Goal: Task Accomplishment & Management: Use online tool/utility

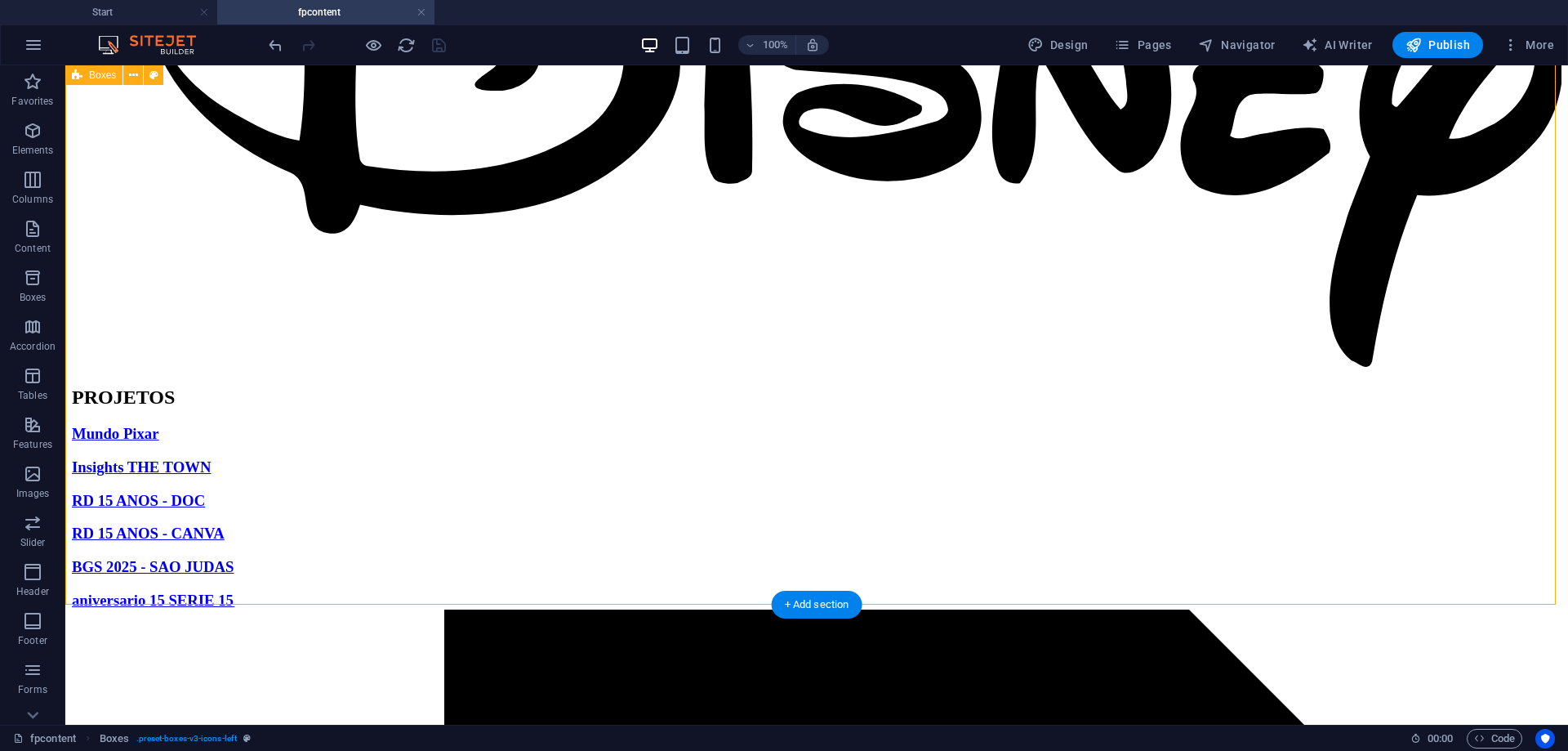
scroll to position [790, 0]
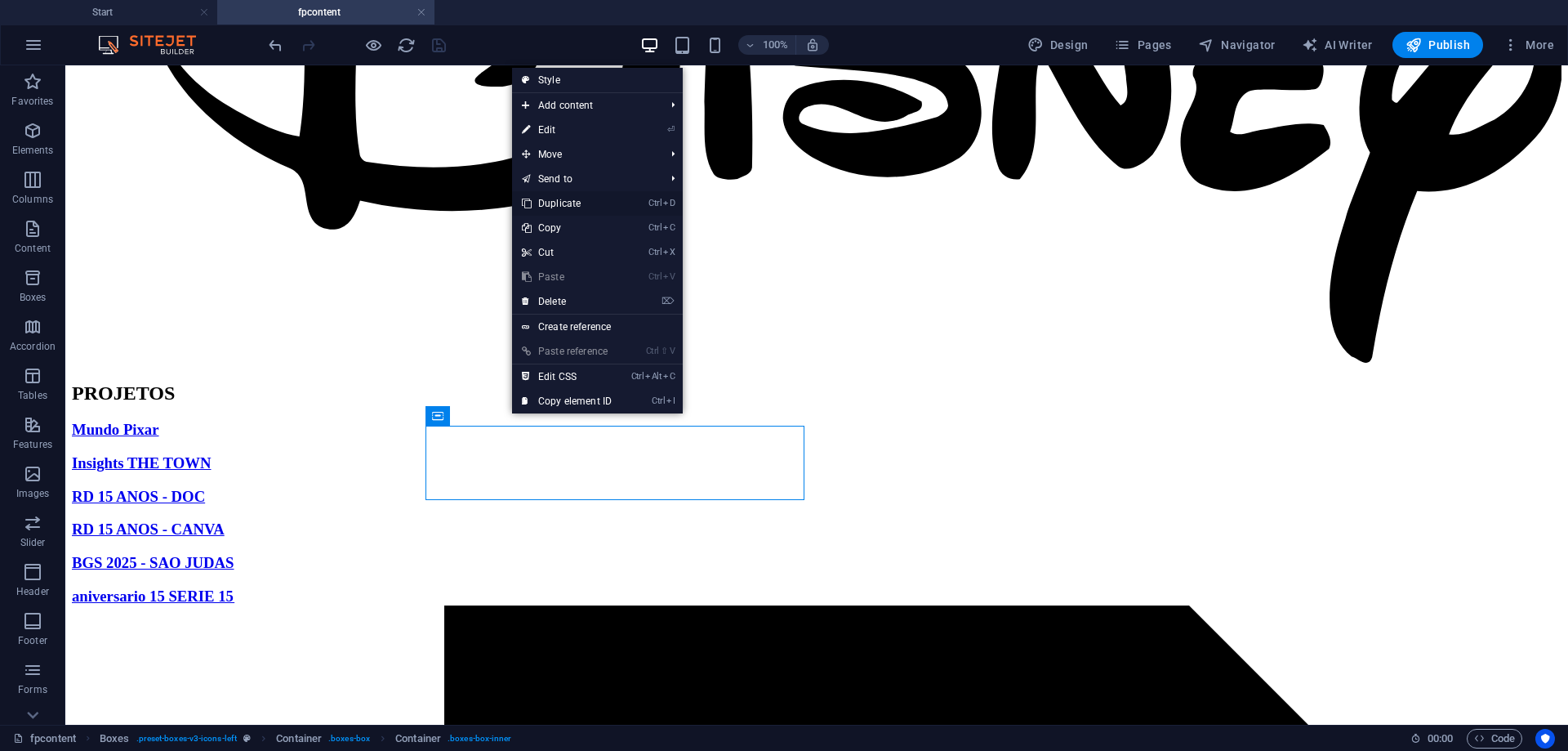
click at [565, 208] on link "Ctrl D Duplicate" at bounding box center [567, 203] width 109 height 25
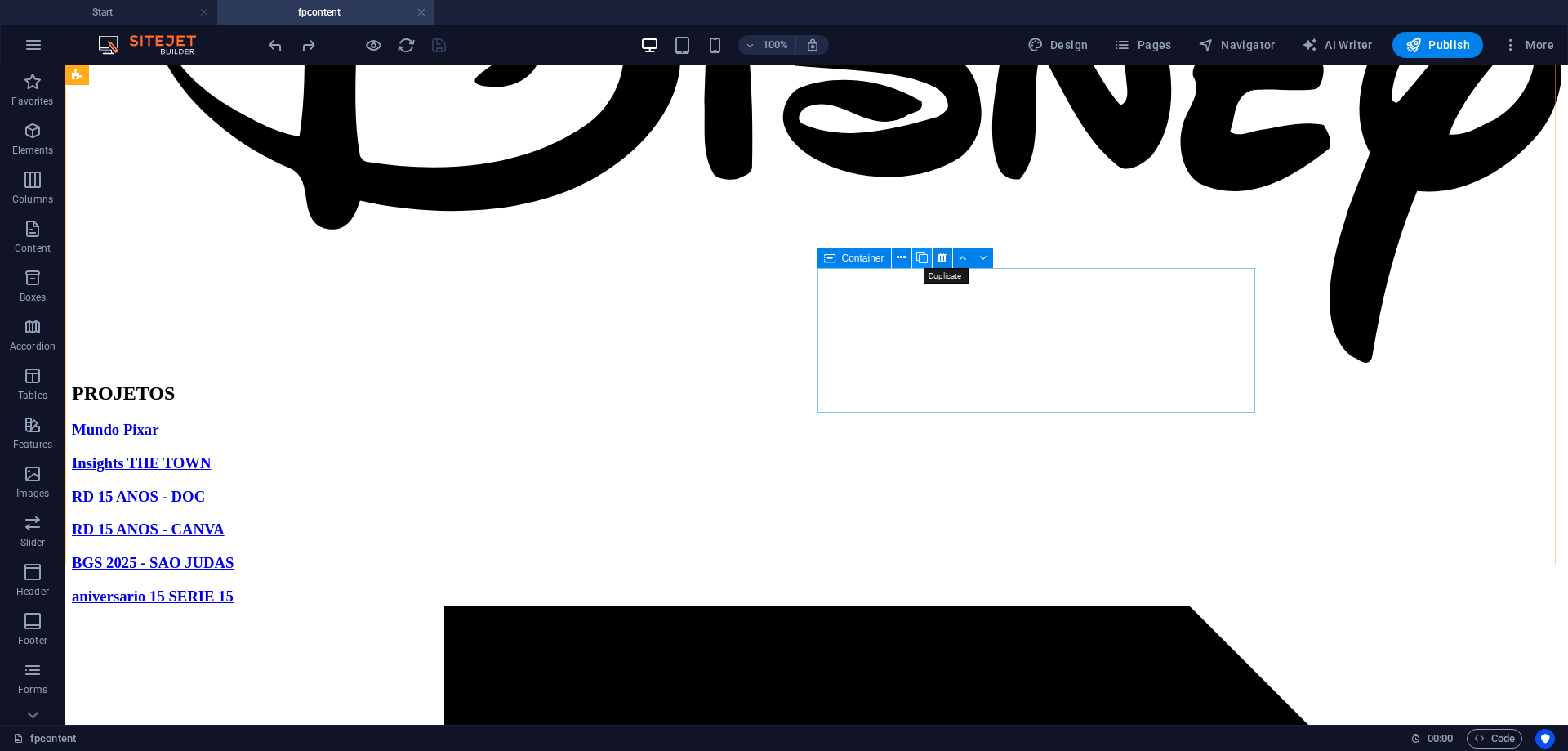
click at [919, 258] on icon at bounding box center [923, 257] width 12 height 17
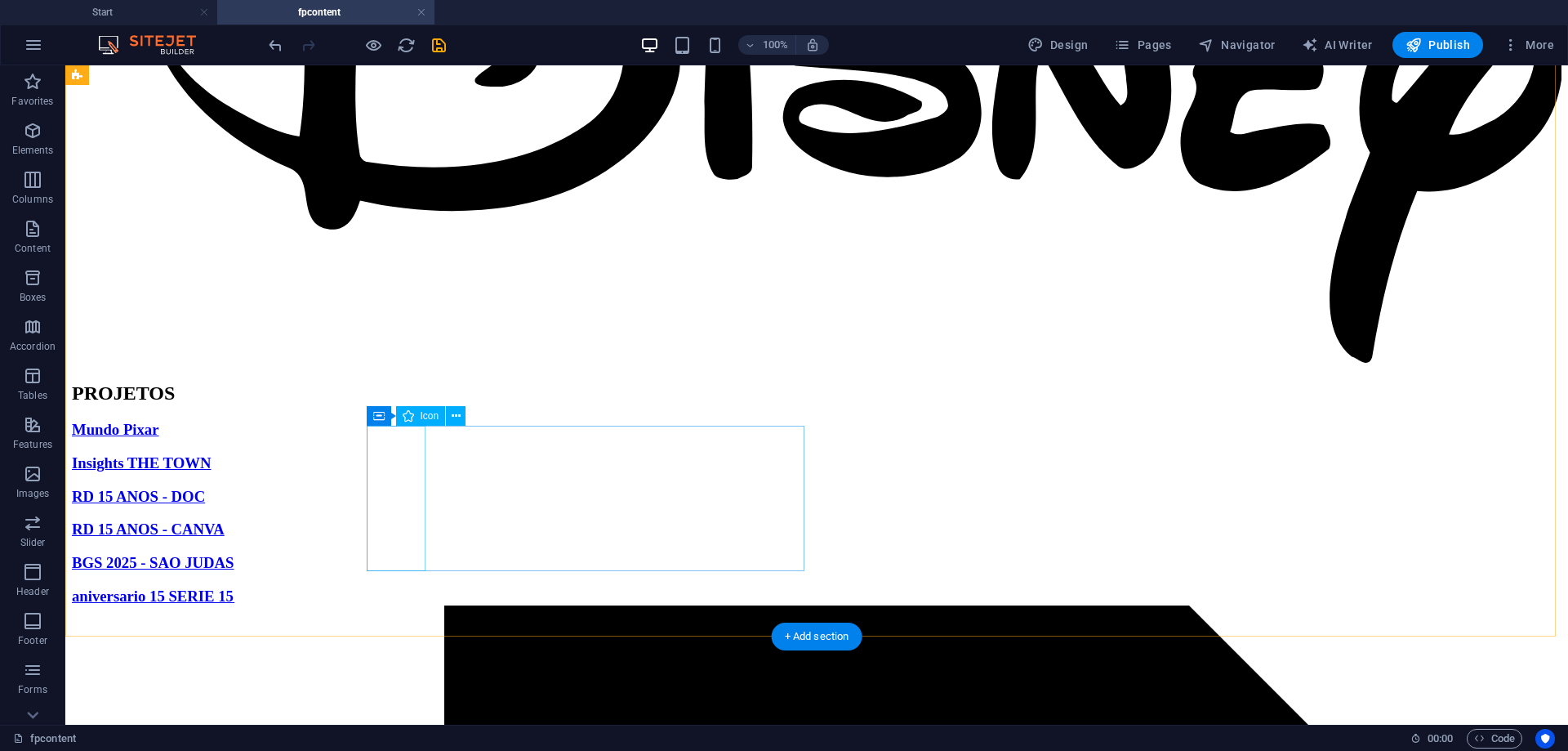
select select "xMidYMid"
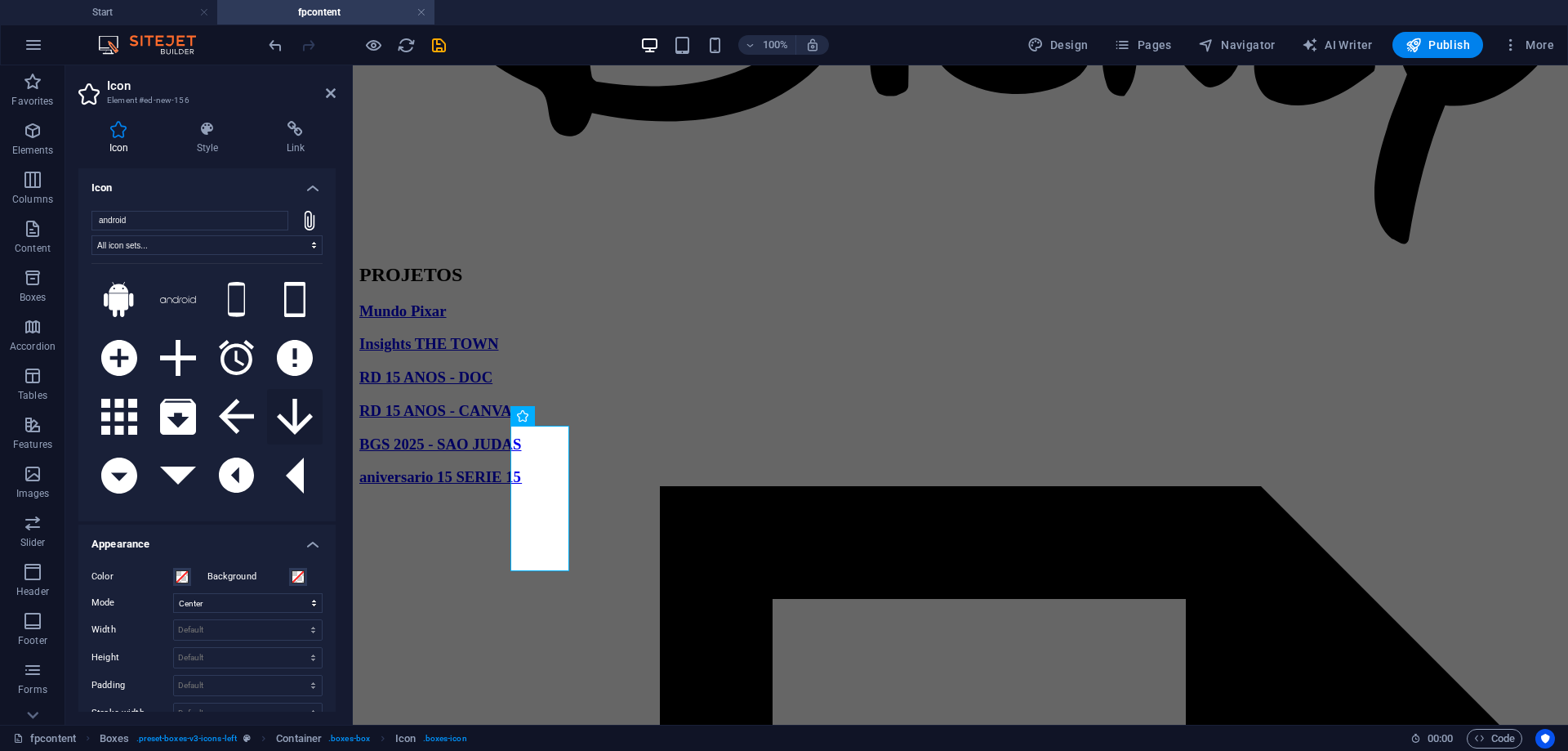
click at [285, 403] on icon at bounding box center [295, 416] width 36 height 36
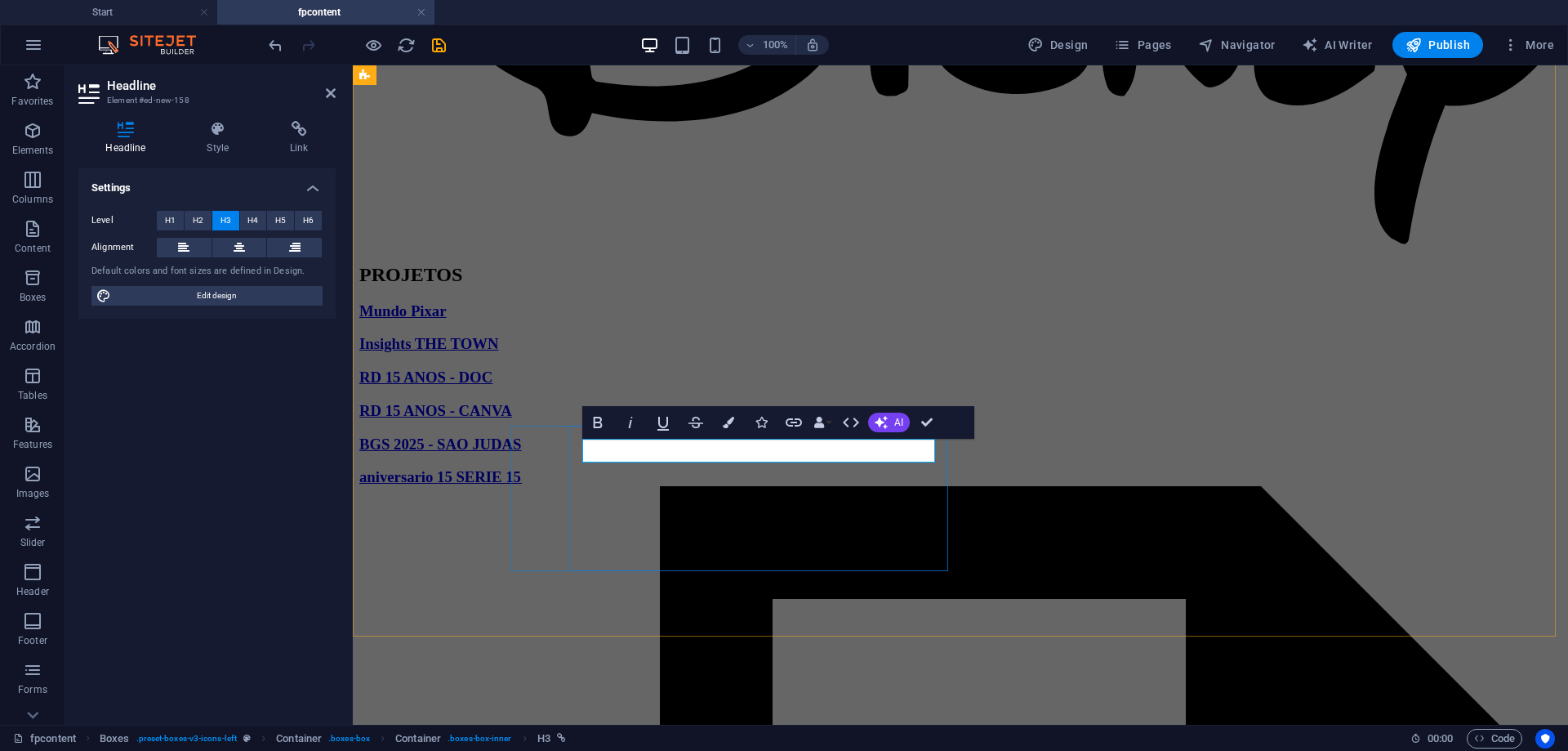
drag, startPoint x: 722, startPoint y: 442, endPoint x: 733, endPoint y: 442, distance: 11.0
click at [794, 419] on icon "button" at bounding box center [793, 422] width 16 height 8
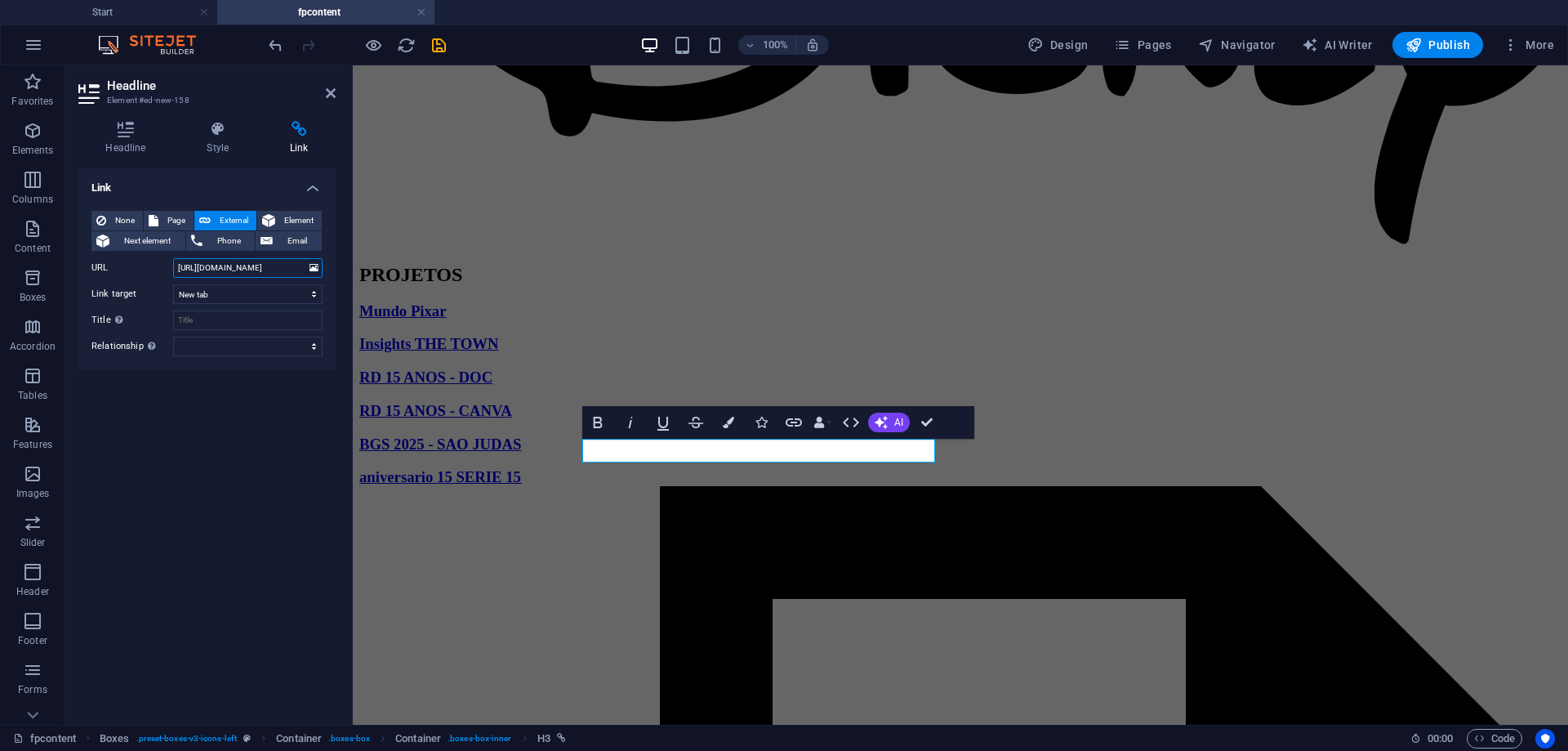
click at [254, 271] on input "[URL][DOMAIN_NAME]" at bounding box center [247, 268] width 150 height 20
type input "[URL][DOMAIN_NAME]"
click at [266, 437] on div "Link None Page External Element Next element Phone Email Page Start Subpage Leg…" at bounding box center [207, 439] width 257 height 543
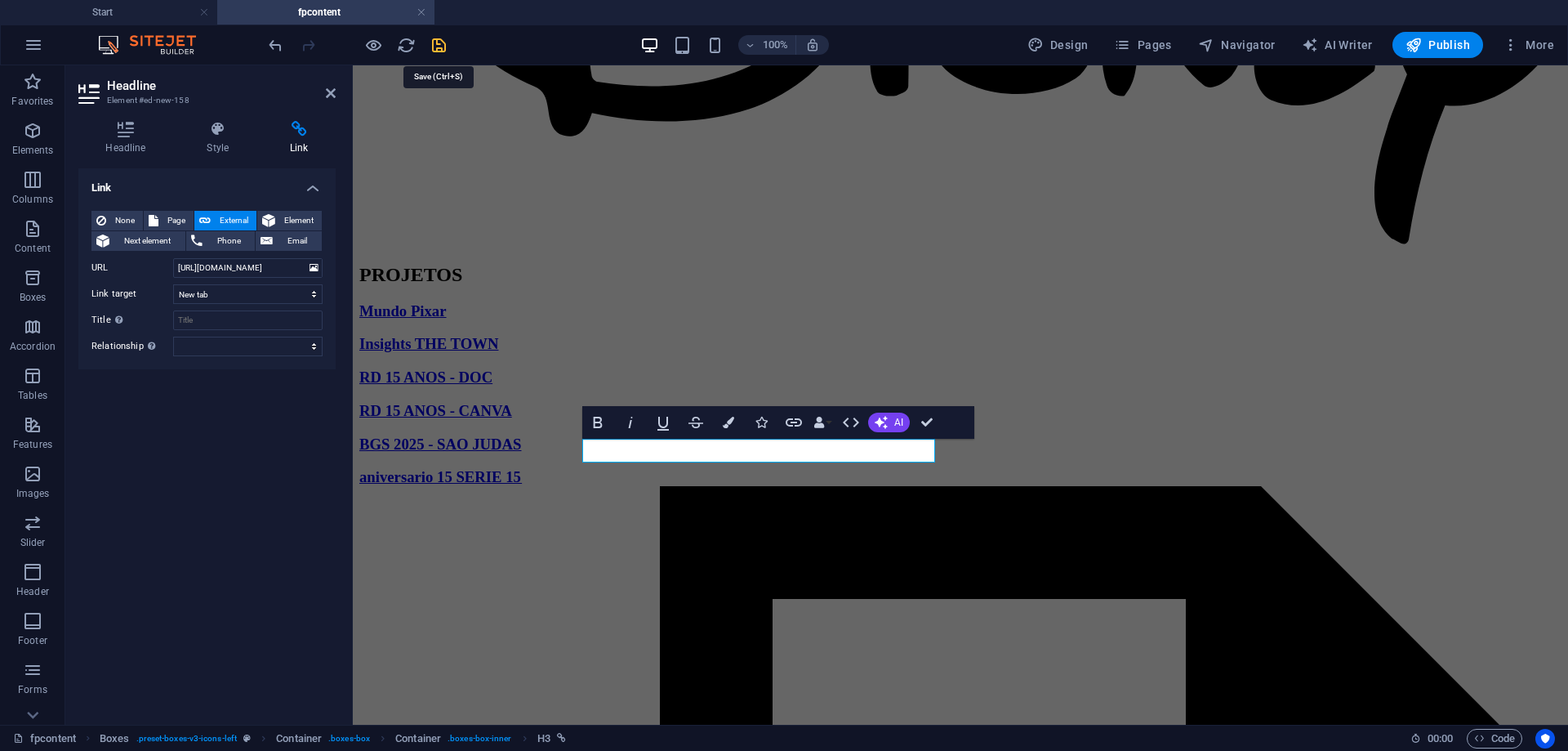
click at [440, 52] on icon "save" at bounding box center [439, 45] width 19 height 19
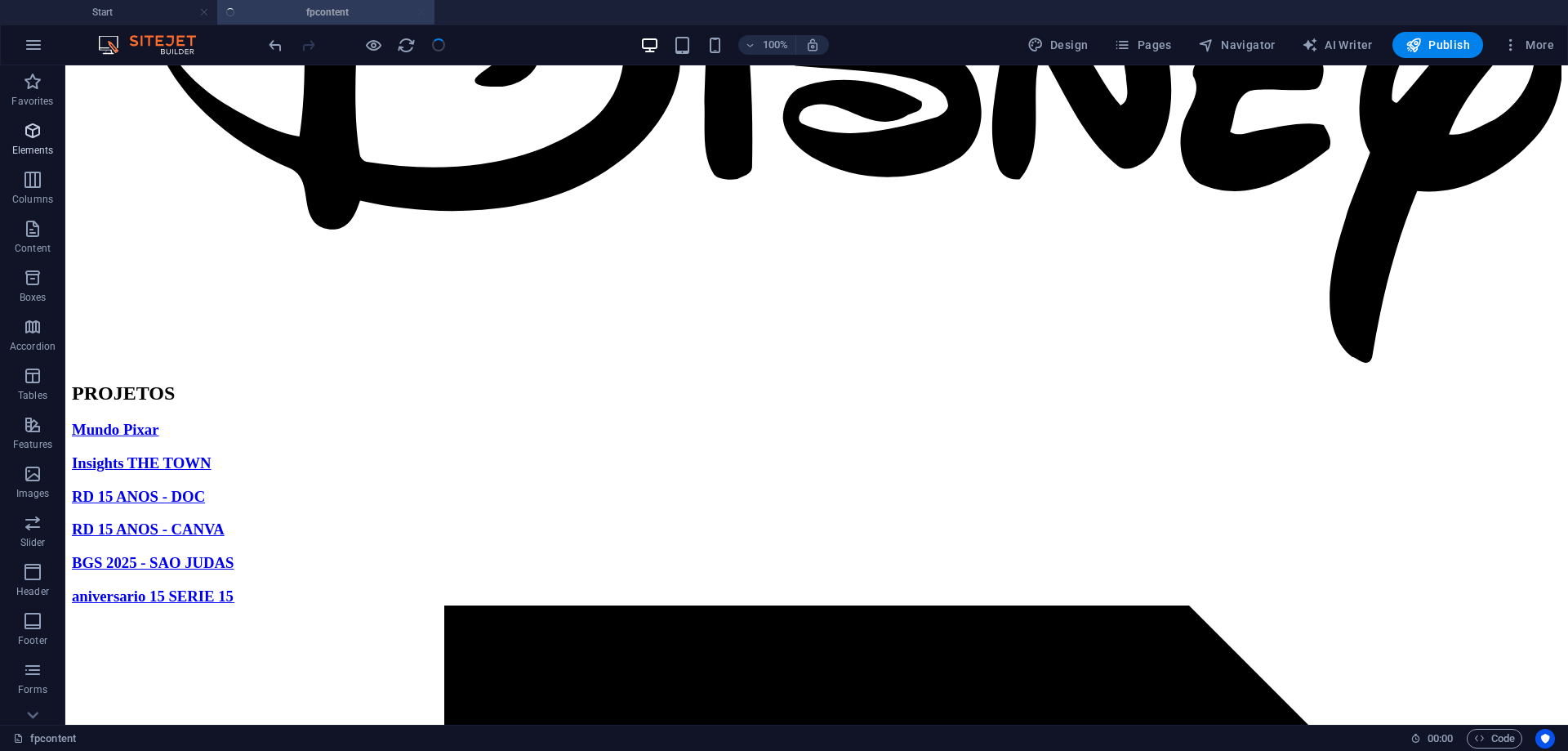
click at [32, 145] on p "Elements" at bounding box center [33, 150] width 42 height 13
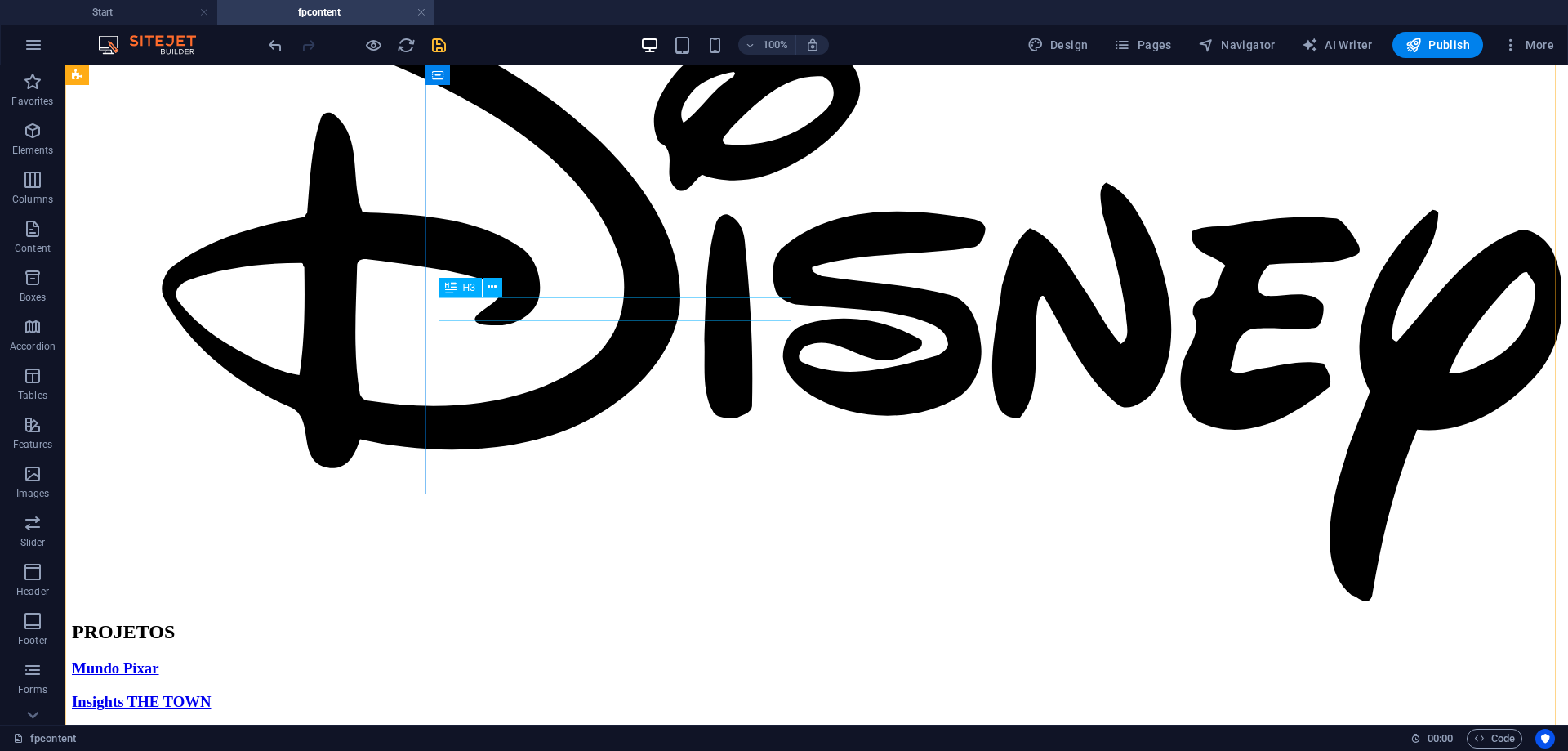
scroll to position [714, 0]
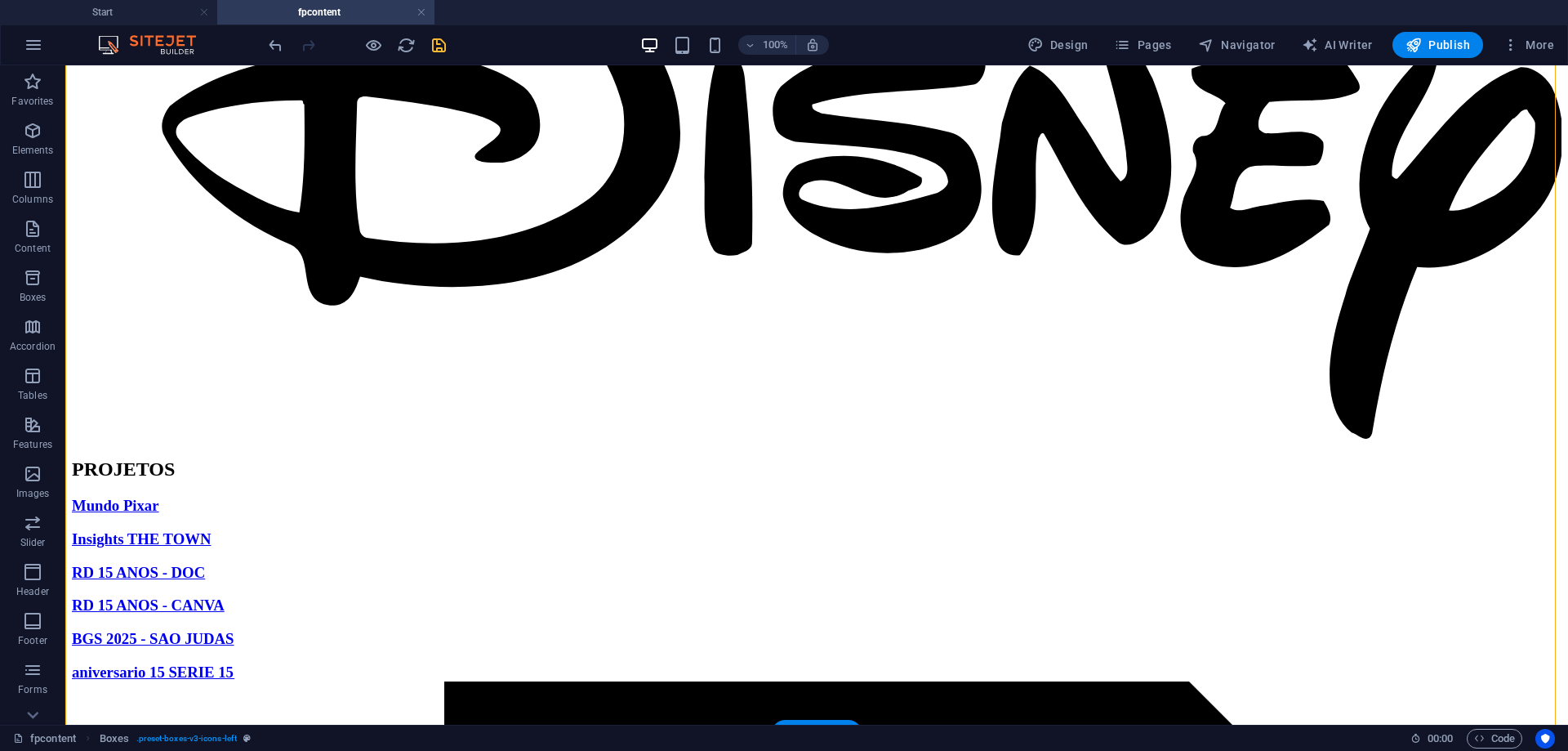
drag, startPoint x: 448, startPoint y: 559, endPoint x: 416, endPoint y: 337, distance: 224.3
drag, startPoint x: 379, startPoint y: 505, endPoint x: 445, endPoint y: 568, distance: 91.2
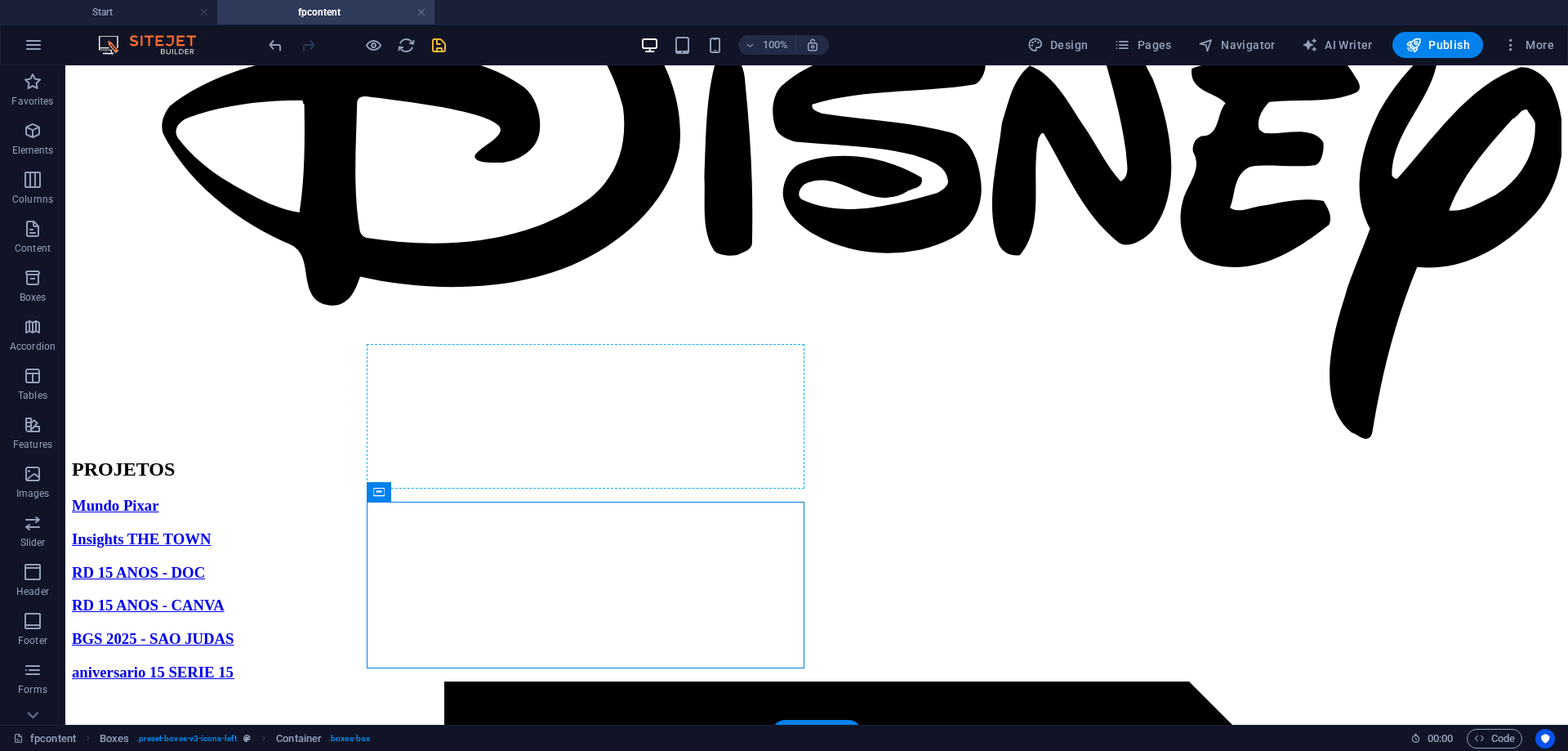
drag, startPoint x: 445, startPoint y: 564, endPoint x: 425, endPoint y: 348, distance: 216.9
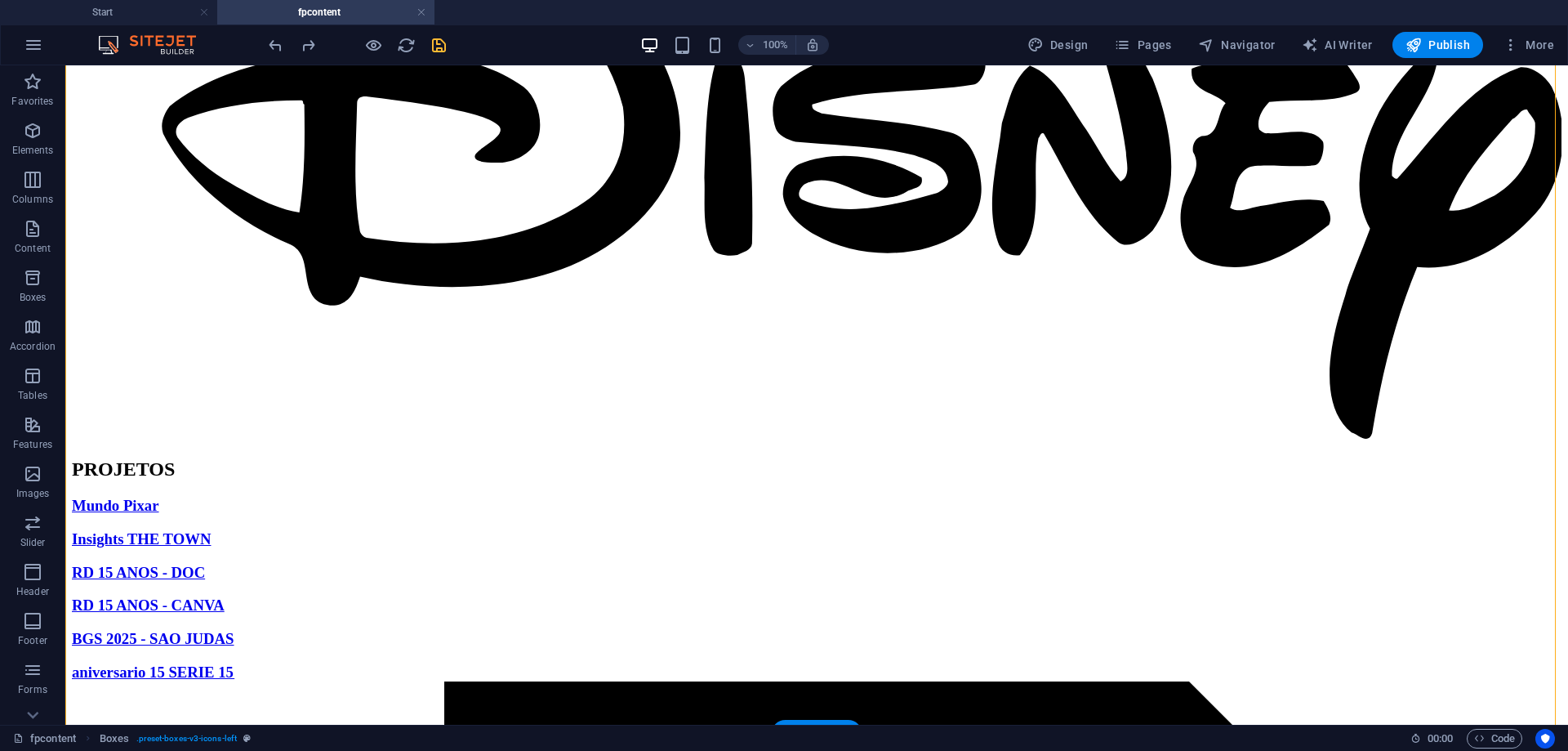
drag, startPoint x: 445, startPoint y: 556, endPoint x: 482, endPoint y: 348, distance: 211.3
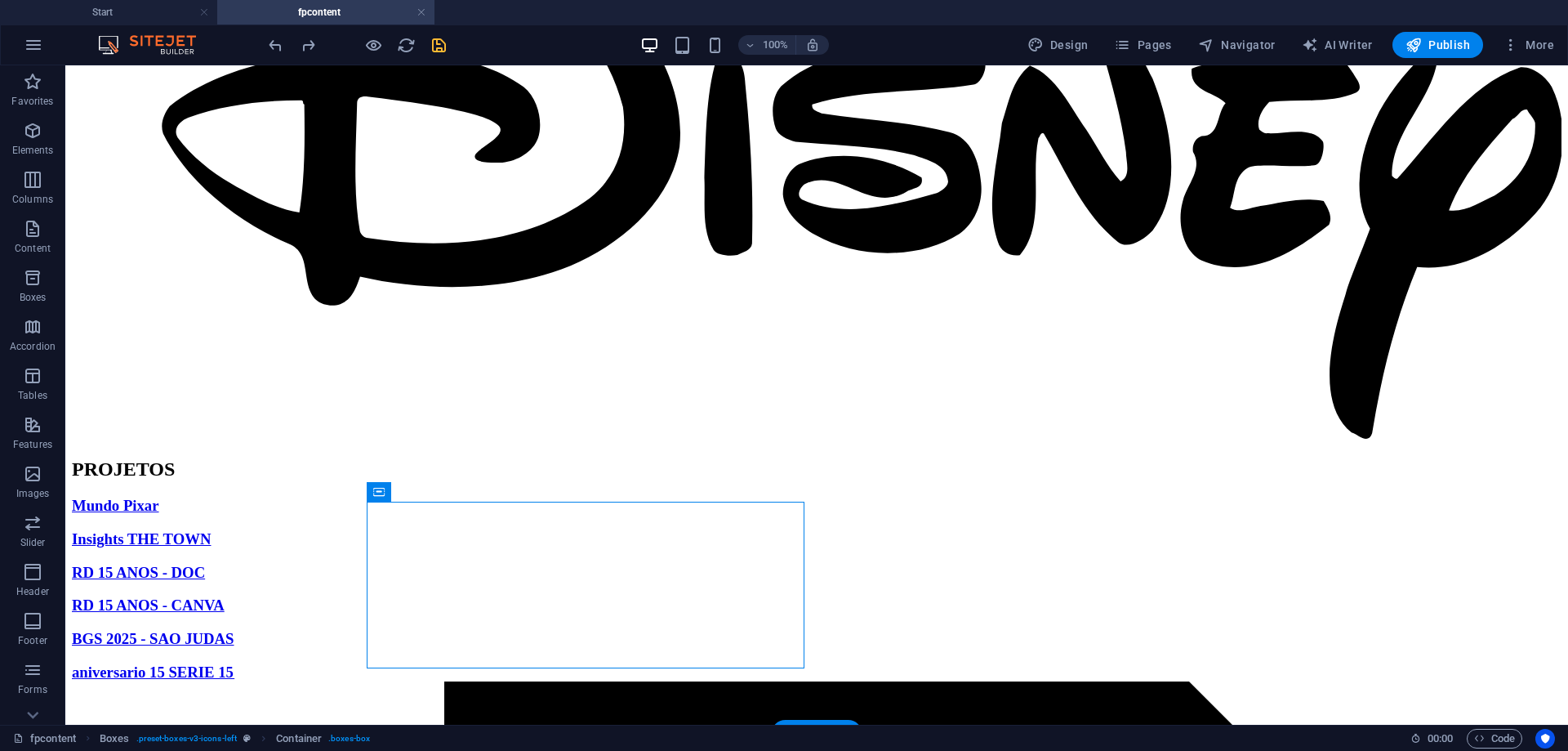
drag, startPoint x: 444, startPoint y: 560, endPoint x: 895, endPoint y: 338, distance: 502.7
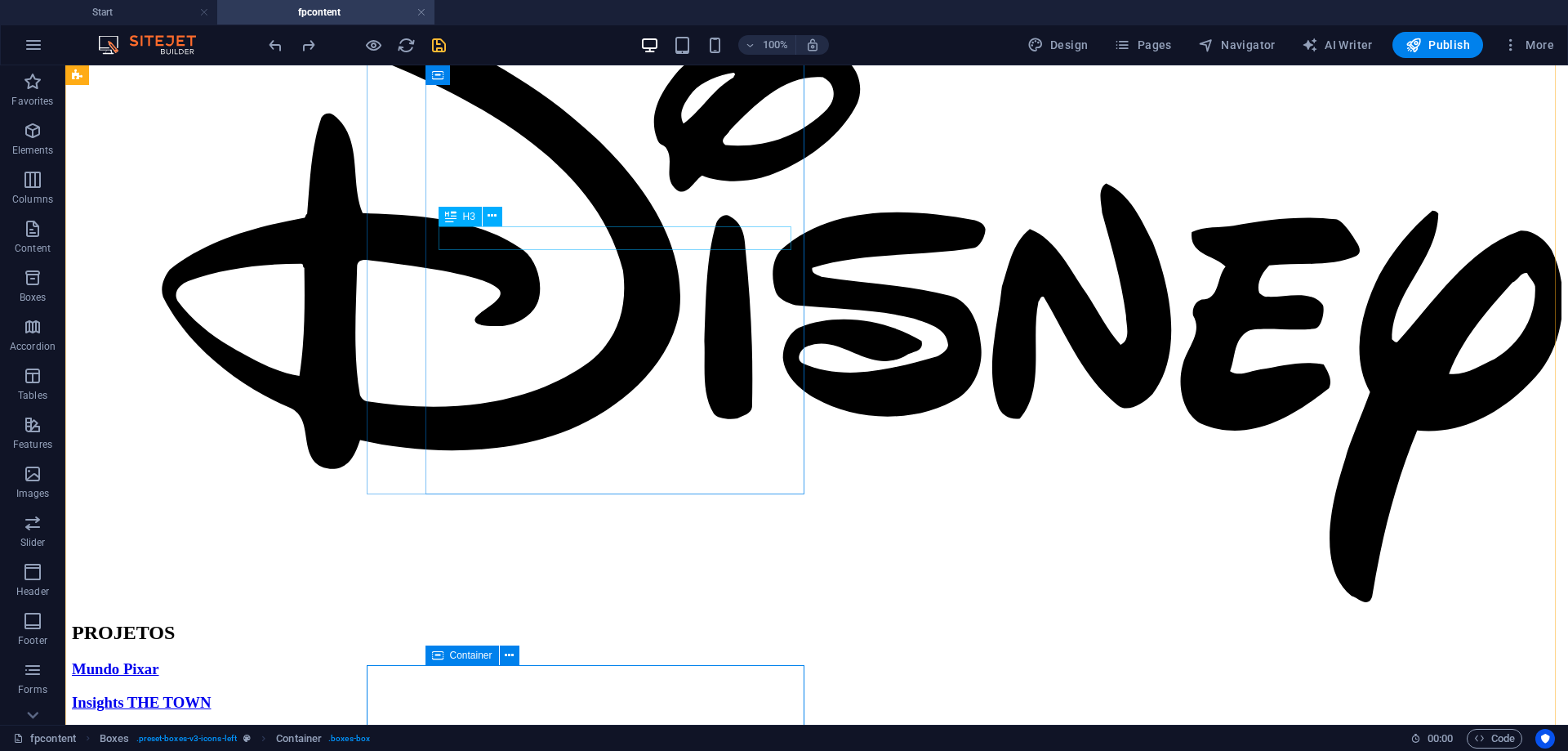
scroll to position [442, 0]
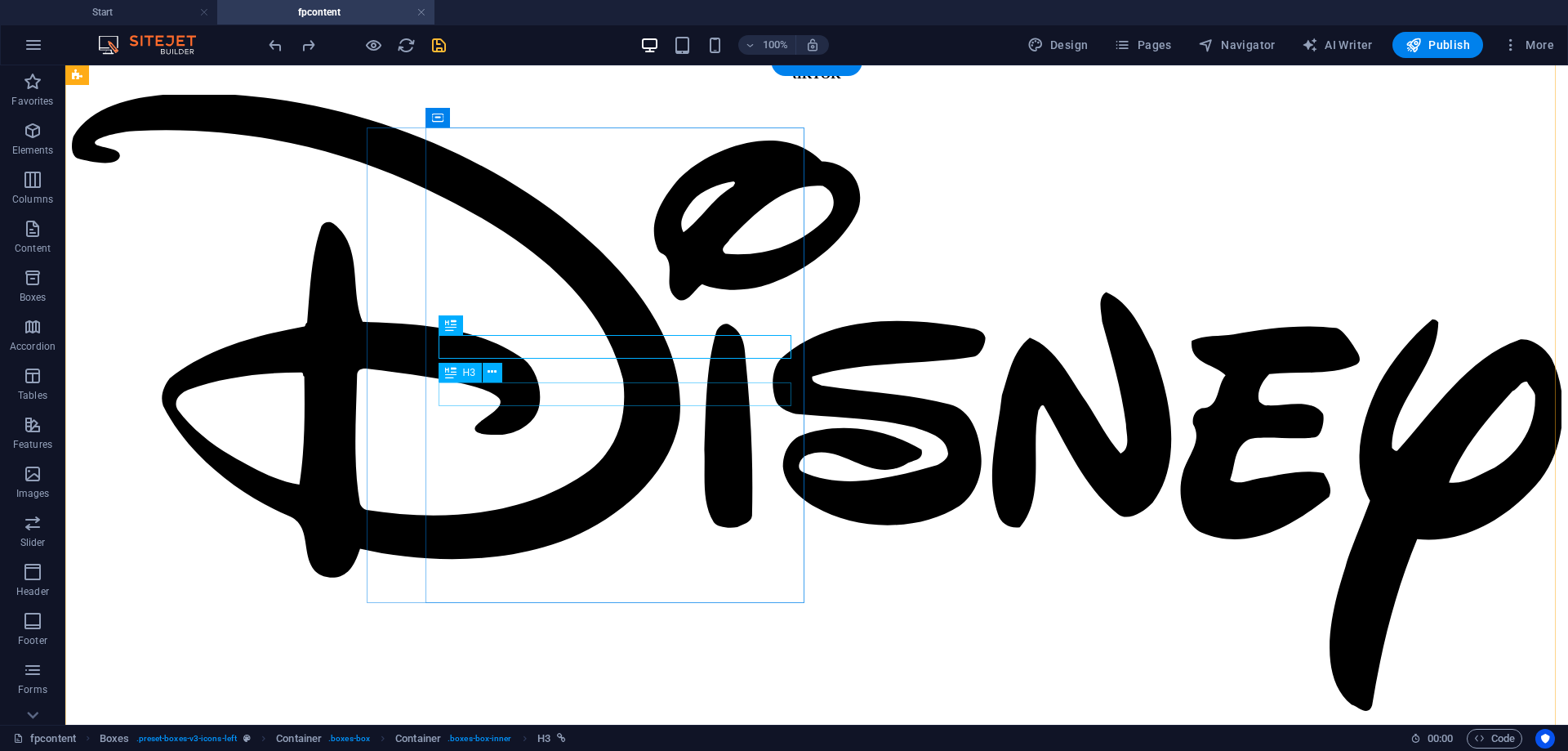
drag, startPoint x: 520, startPoint y: 389, endPoint x: 462, endPoint y: 325, distance: 86.4
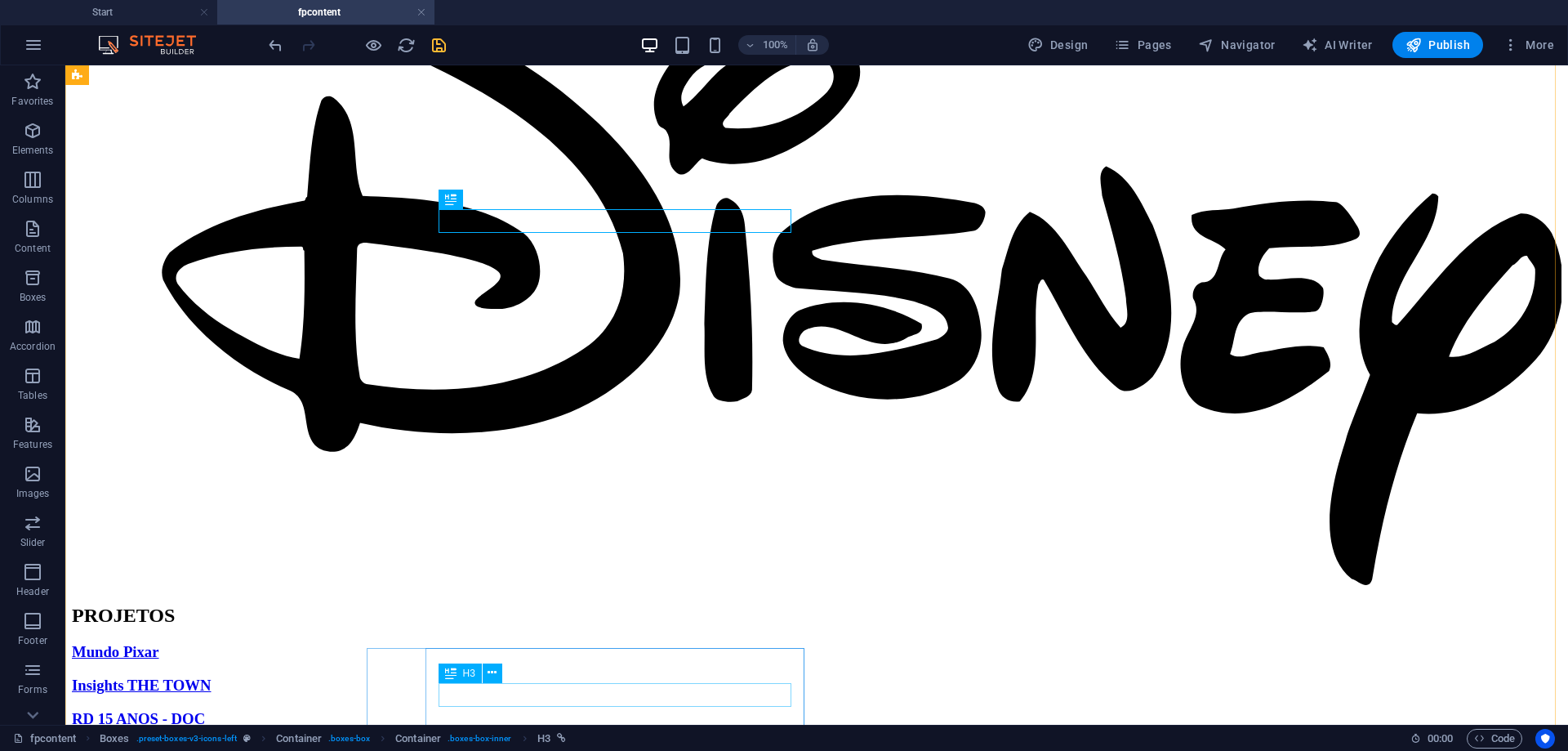
drag, startPoint x: 522, startPoint y: 396, endPoint x: 518, endPoint y: 701, distance: 305.0
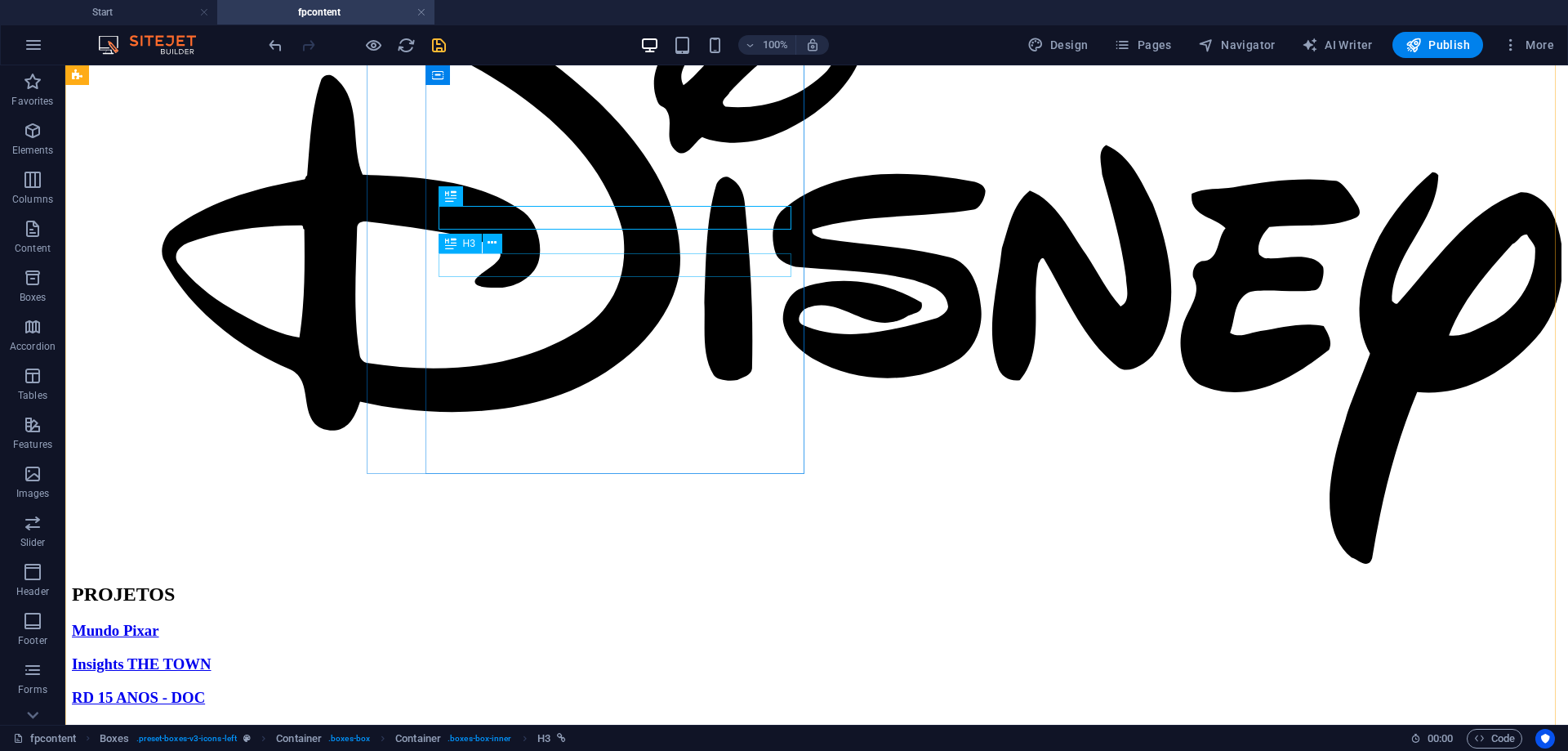
scroll to position [595, 0]
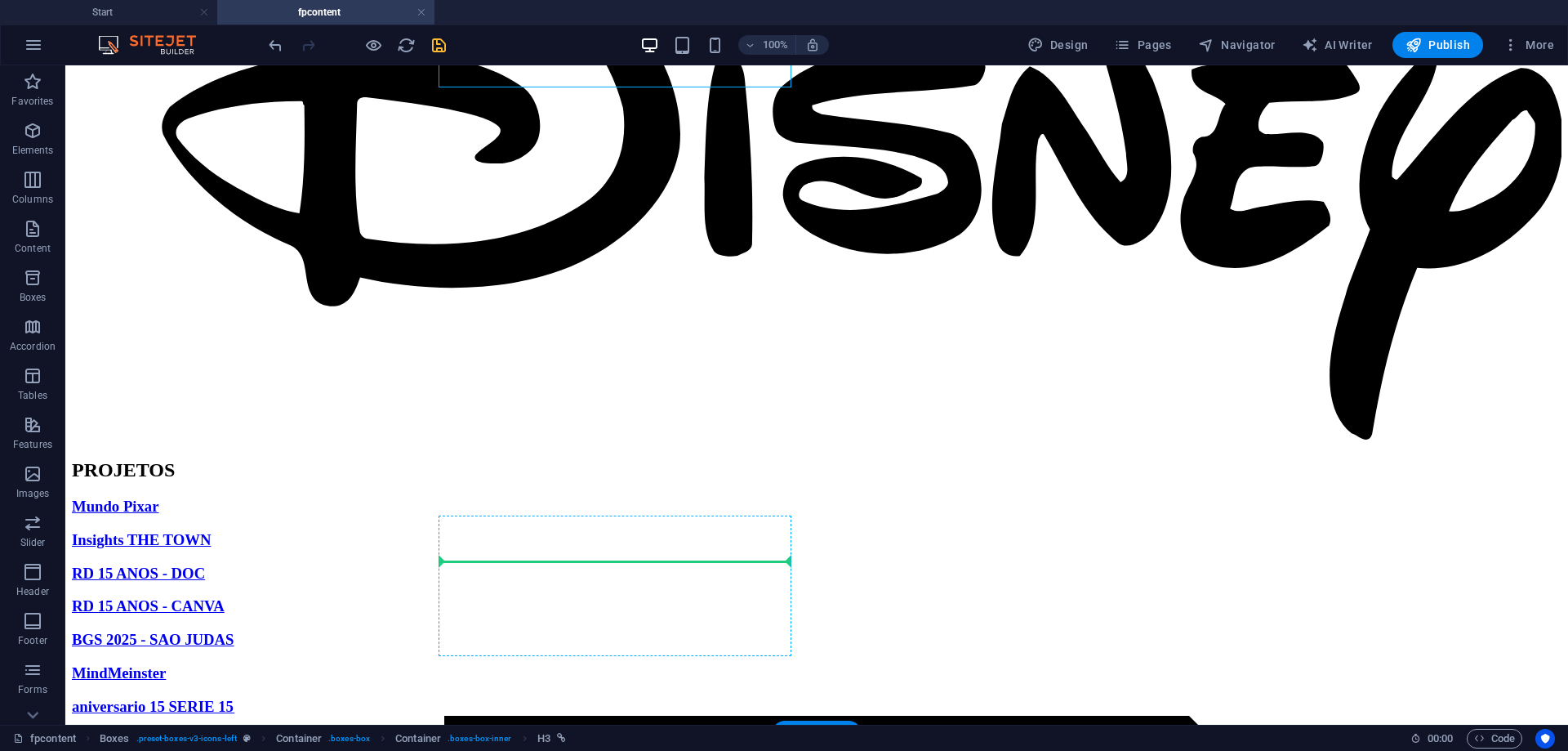
drag, startPoint x: 516, startPoint y: 241, endPoint x: 573, endPoint y: 554, distance: 318.1
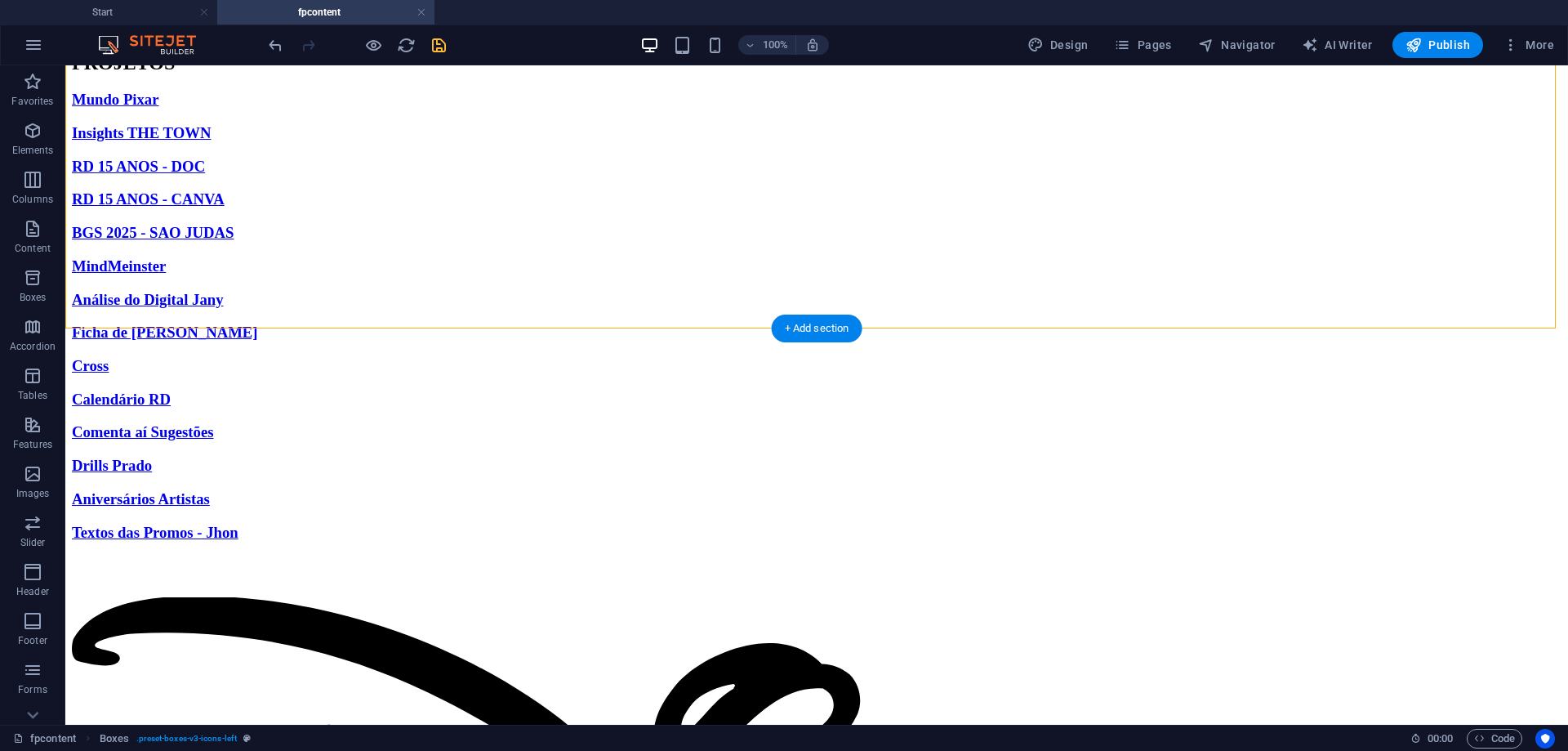
scroll to position [1109, 0]
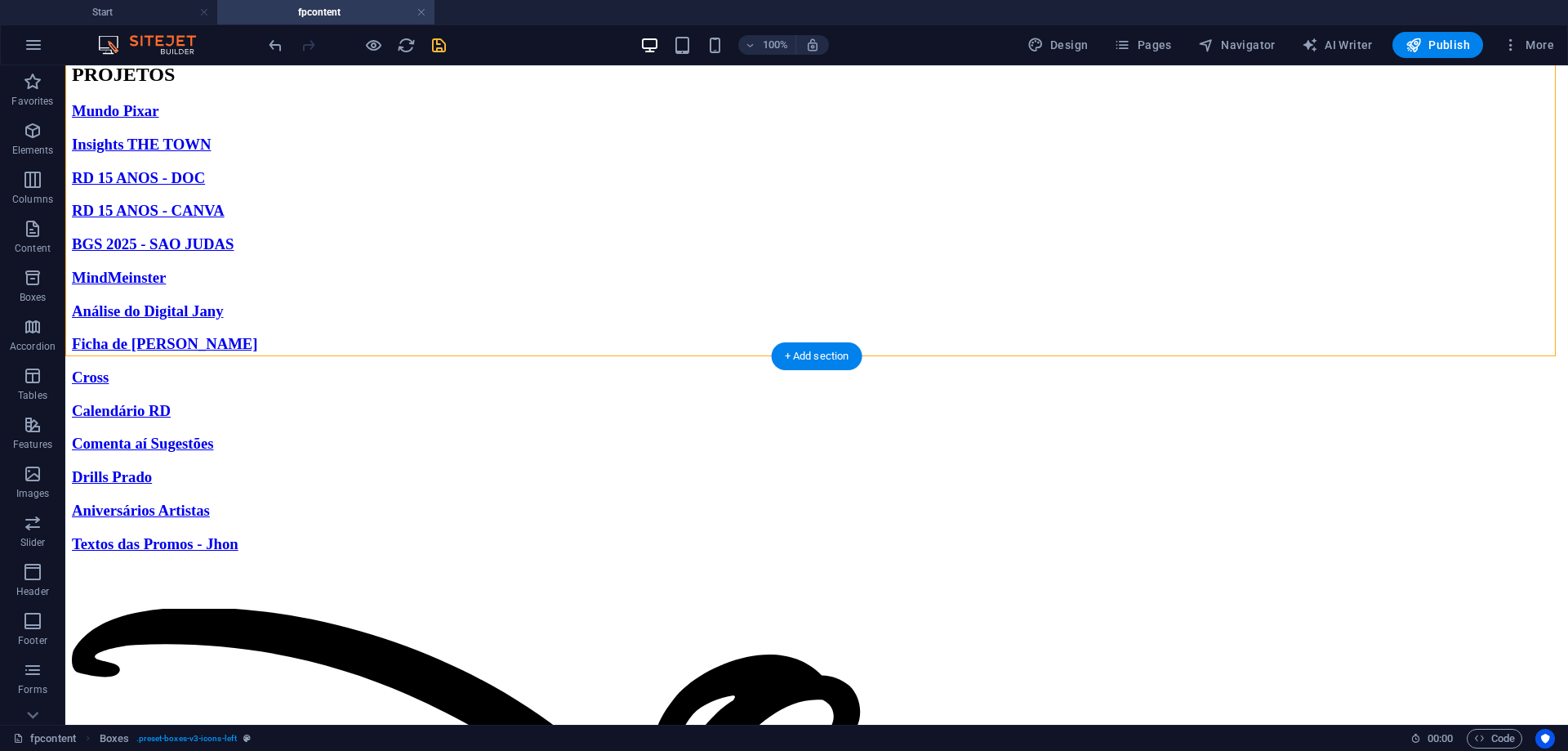
drag, startPoint x: 529, startPoint y: 384, endPoint x: 497, endPoint y: 217, distance: 170.0
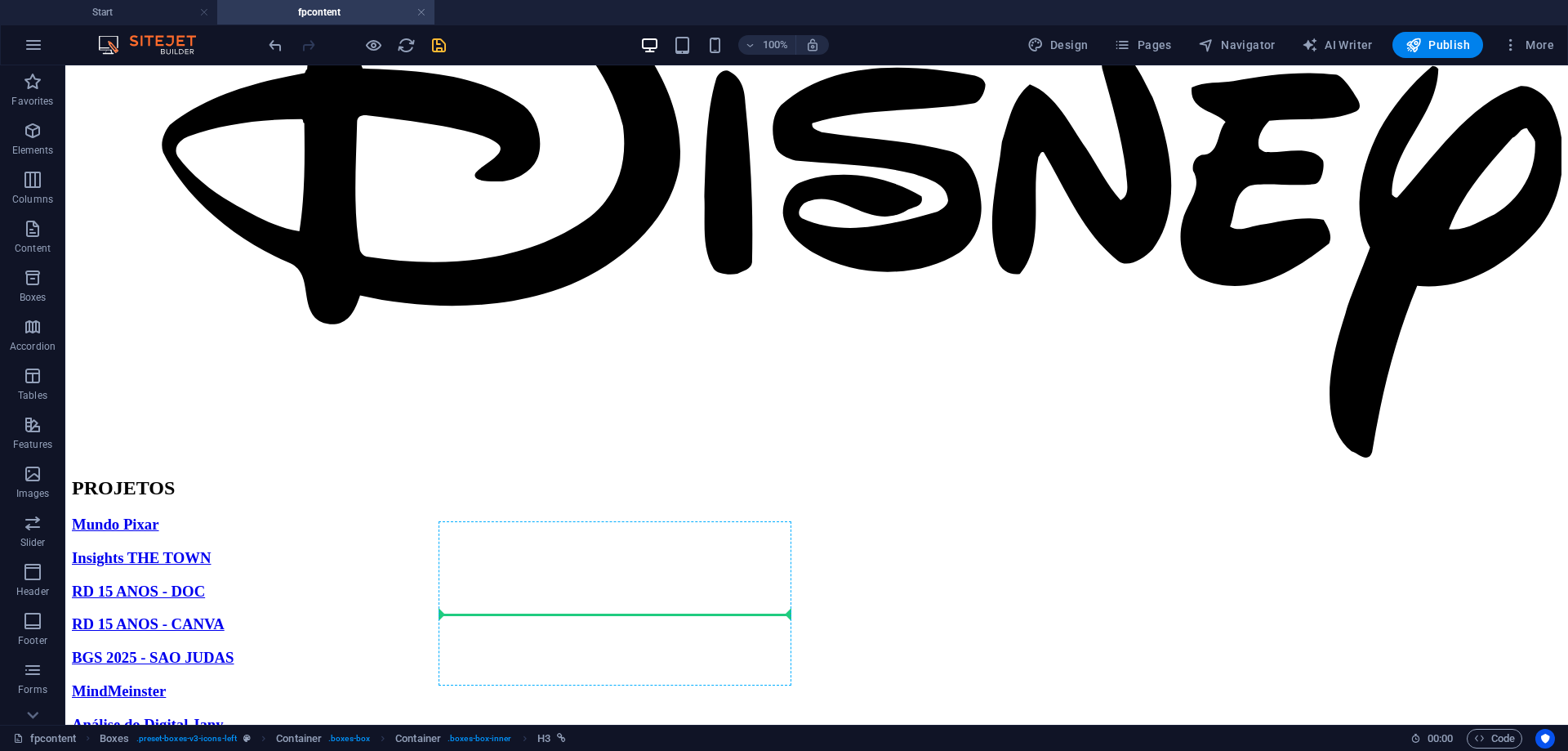
scroll to position [701, 0]
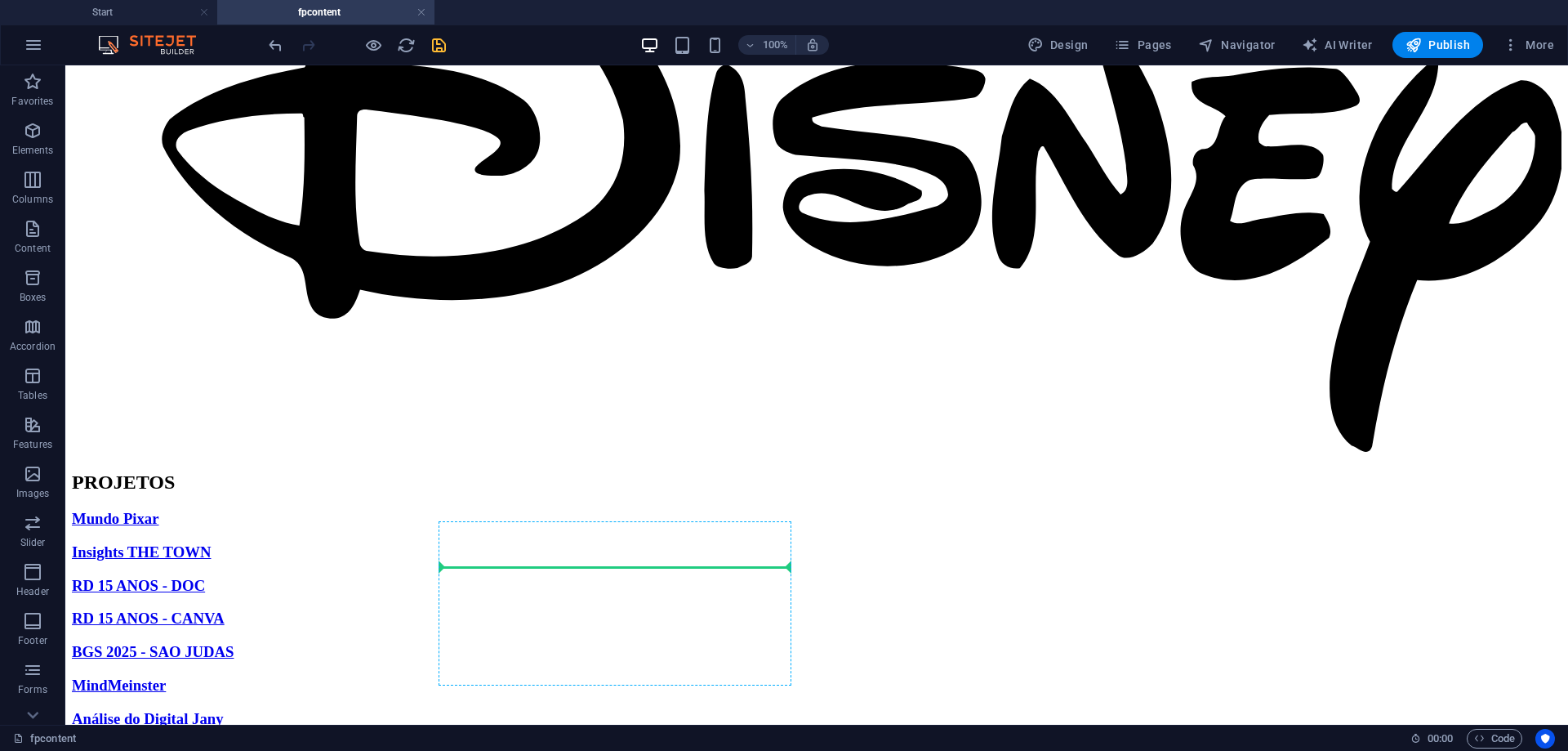
drag, startPoint x: 531, startPoint y: 391, endPoint x: 496, endPoint y: 561, distance: 173.6
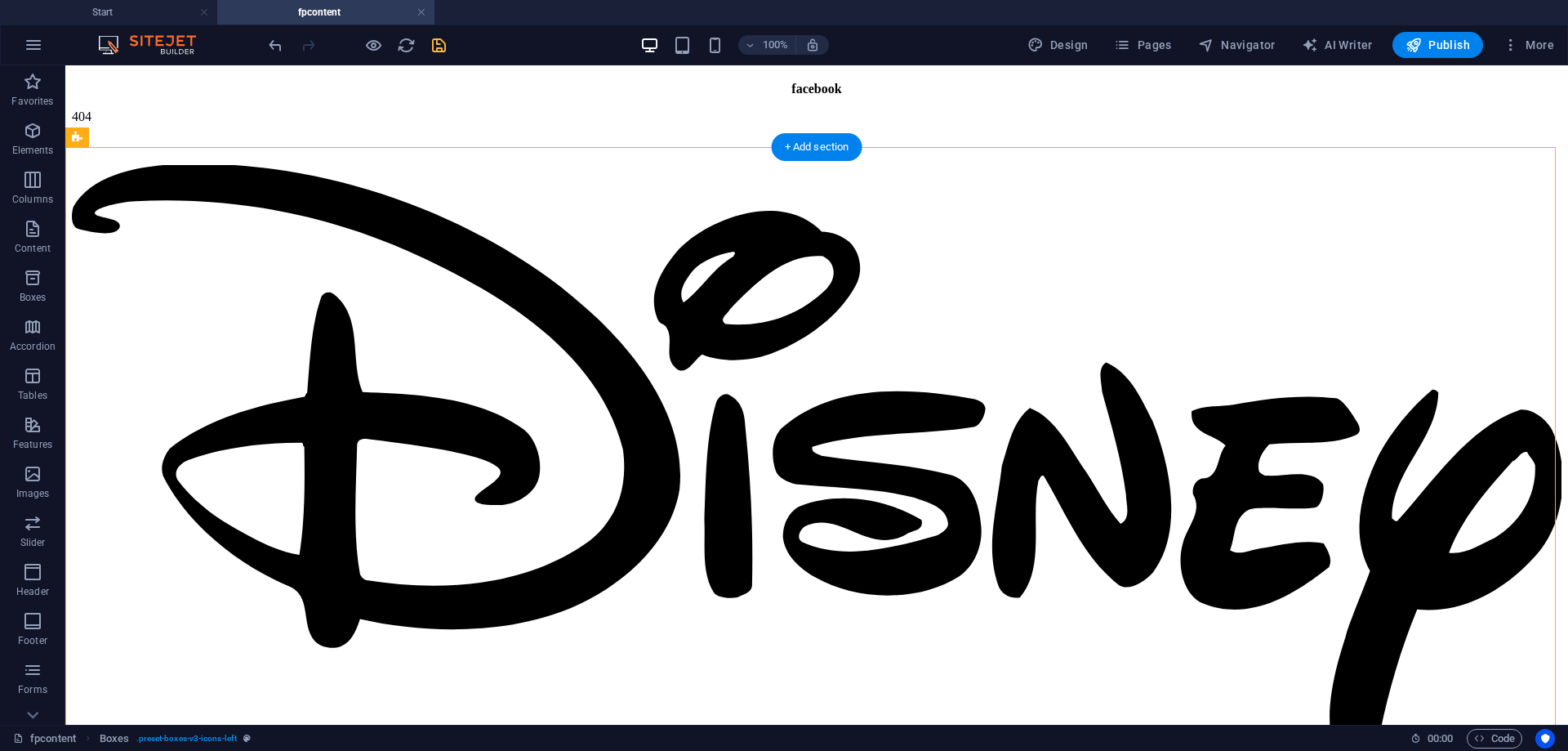
scroll to position [383, 0]
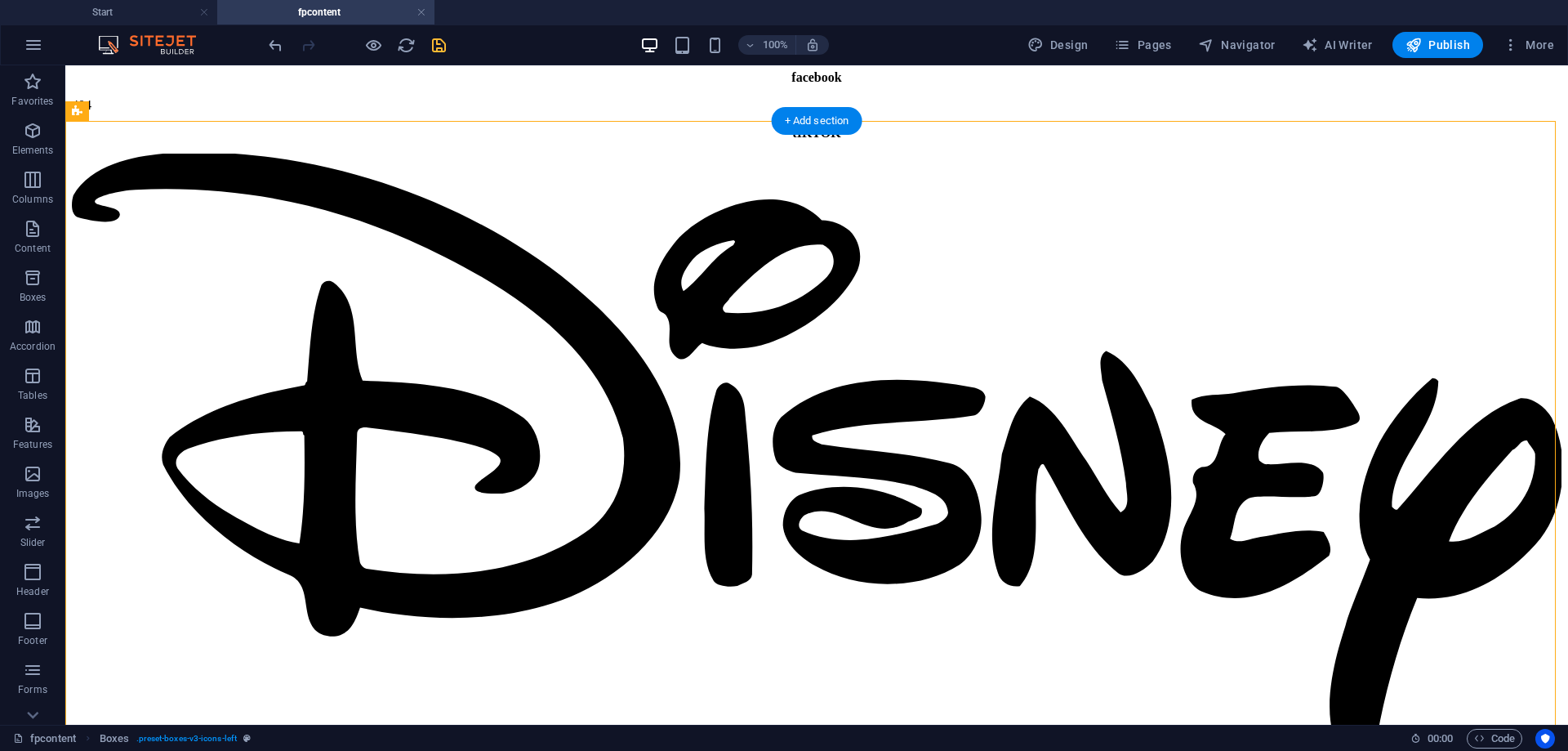
drag, startPoint x: 463, startPoint y: 392, endPoint x: 522, endPoint y: 381, distance: 60.0
click at [463, 315] on span "H3" at bounding box center [469, 312] width 12 height 10
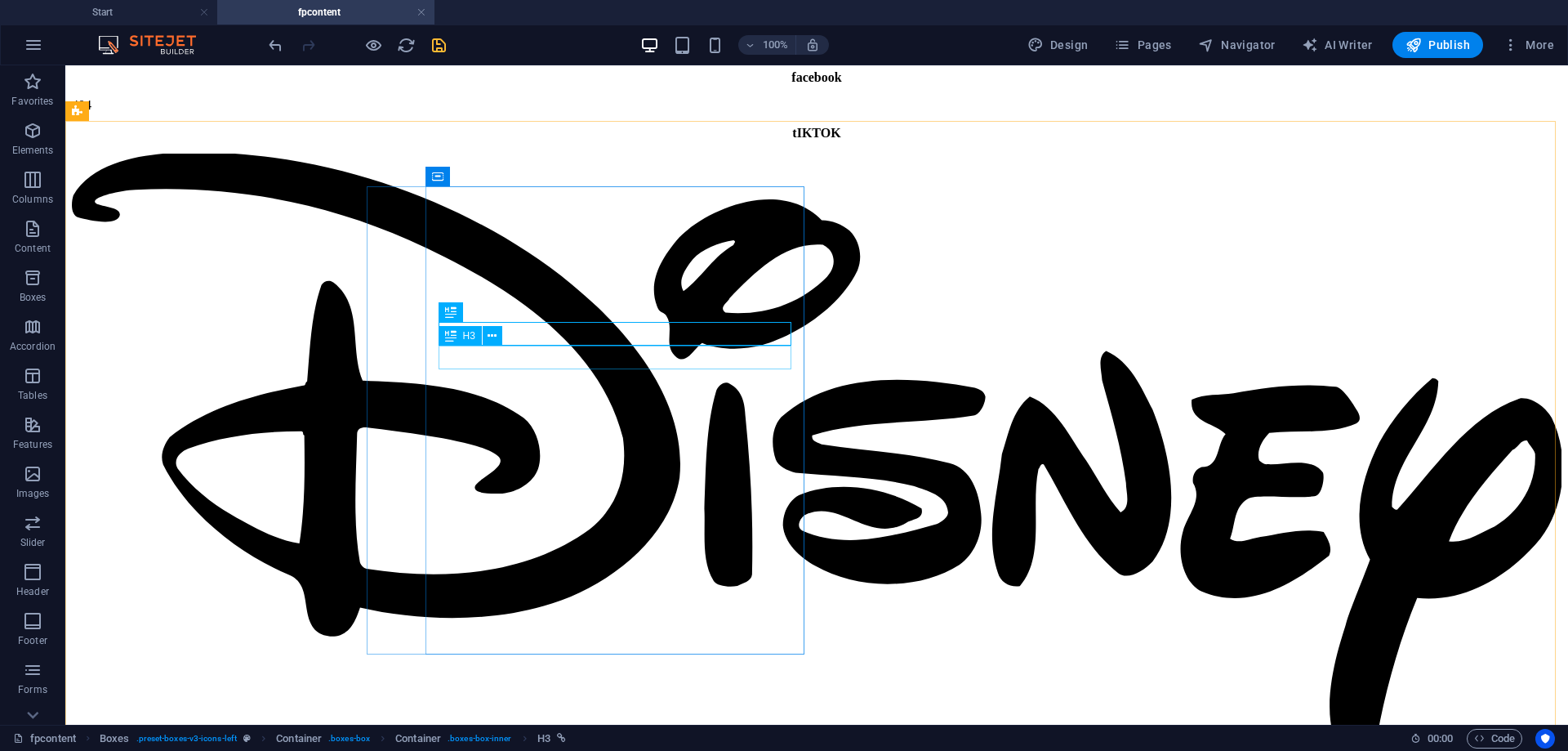
drag, startPoint x: 463, startPoint y: 297, endPoint x: 460, endPoint y: 328, distance: 31.1
click at [461, 342] on div "Container H2 Boxes Container Container Counter Container Icon Container Contain…" at bounding box center [816, 204] width 1502 height 1043
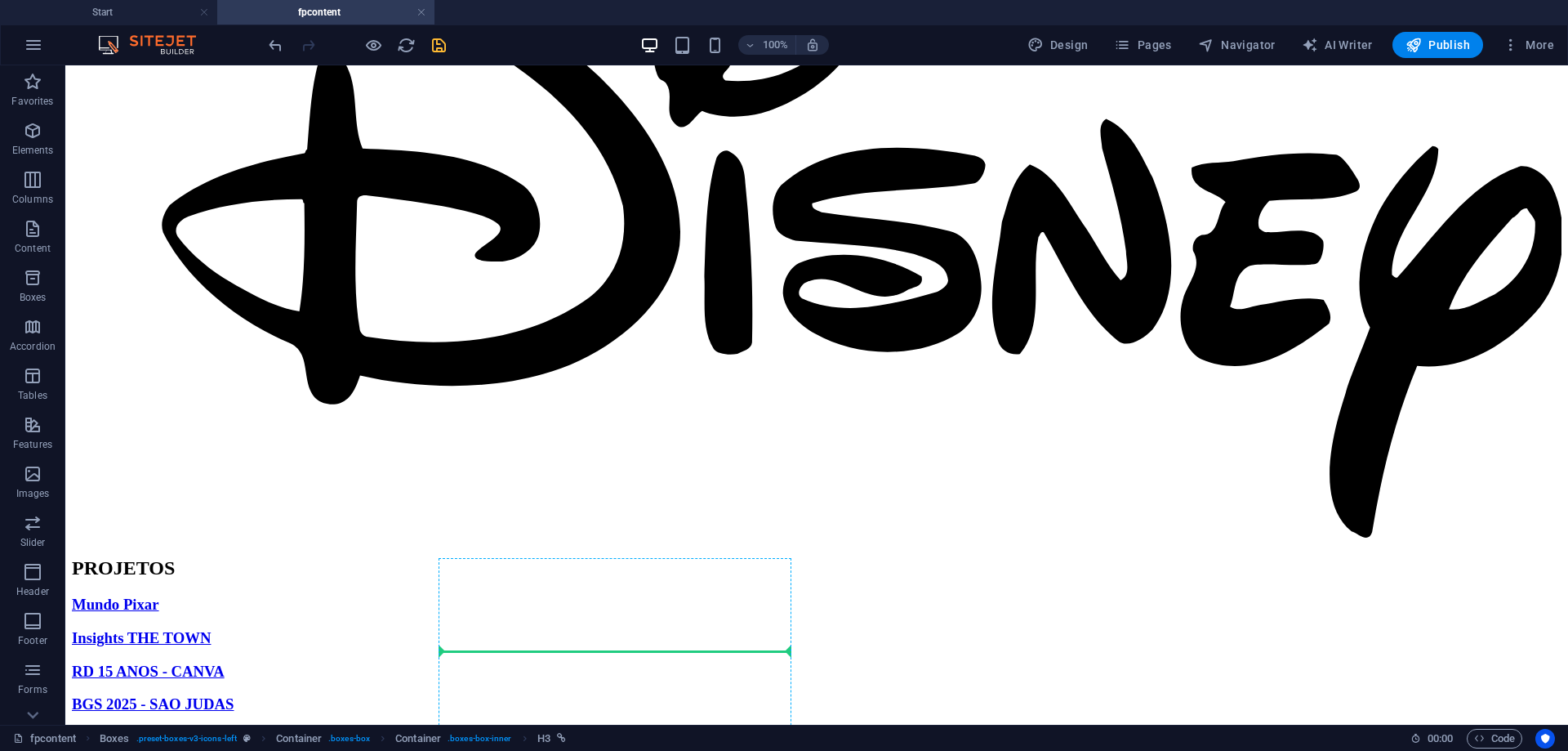
scroll to position [665, 0]
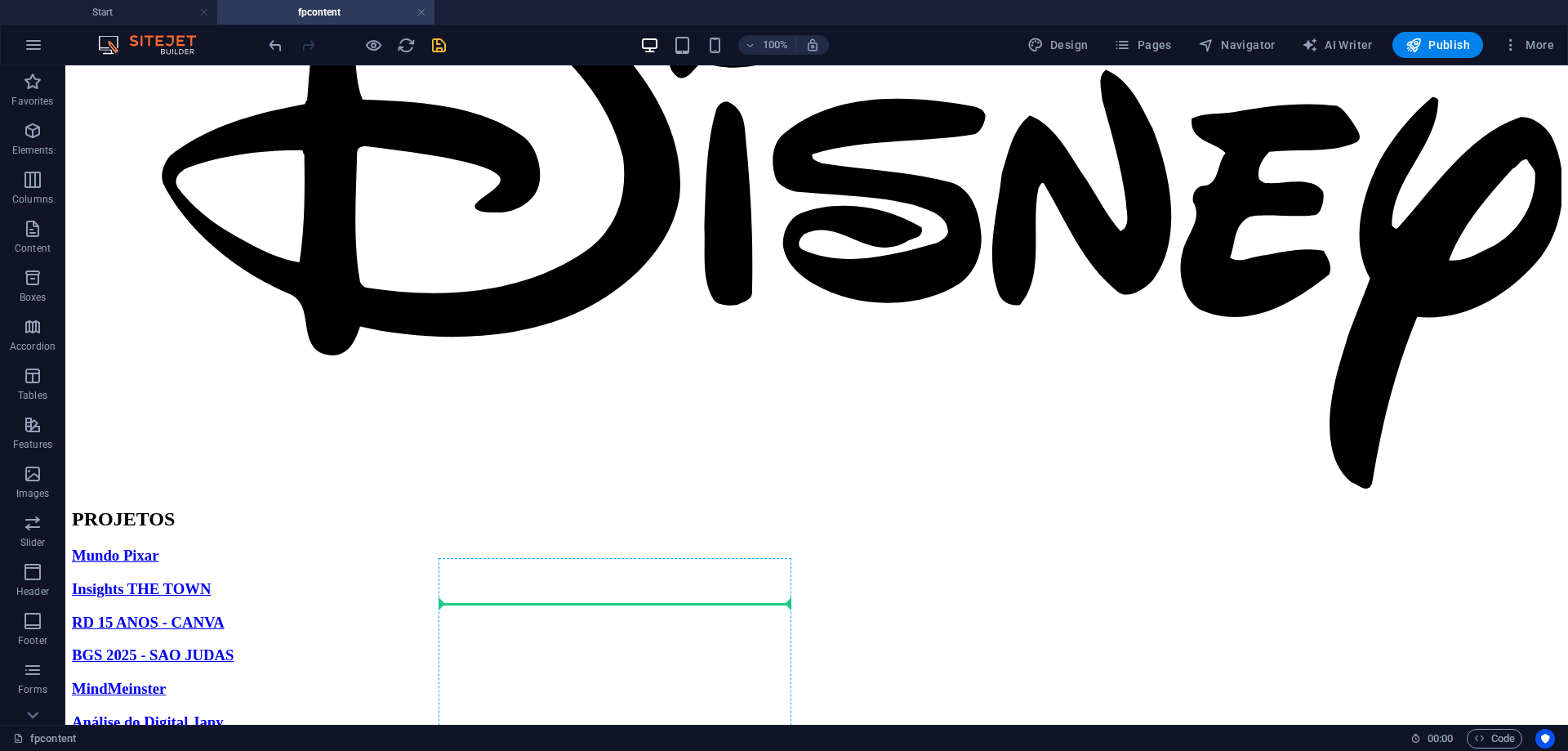
drag, startPoint x: 536, startPoint y: 355, endPoint x: 530, endPoint y: 594, distance: 239.1
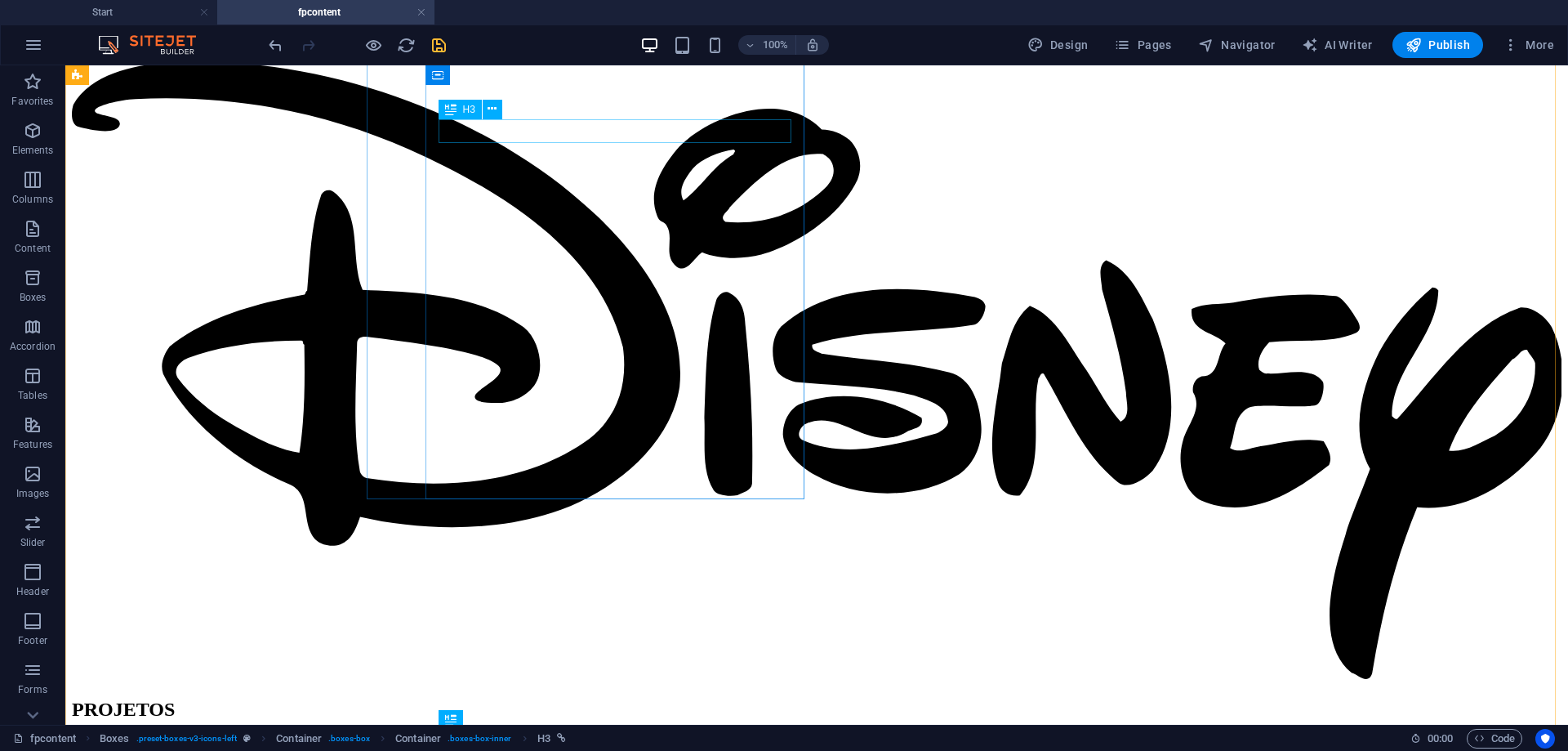
scroll to position [473, 0]
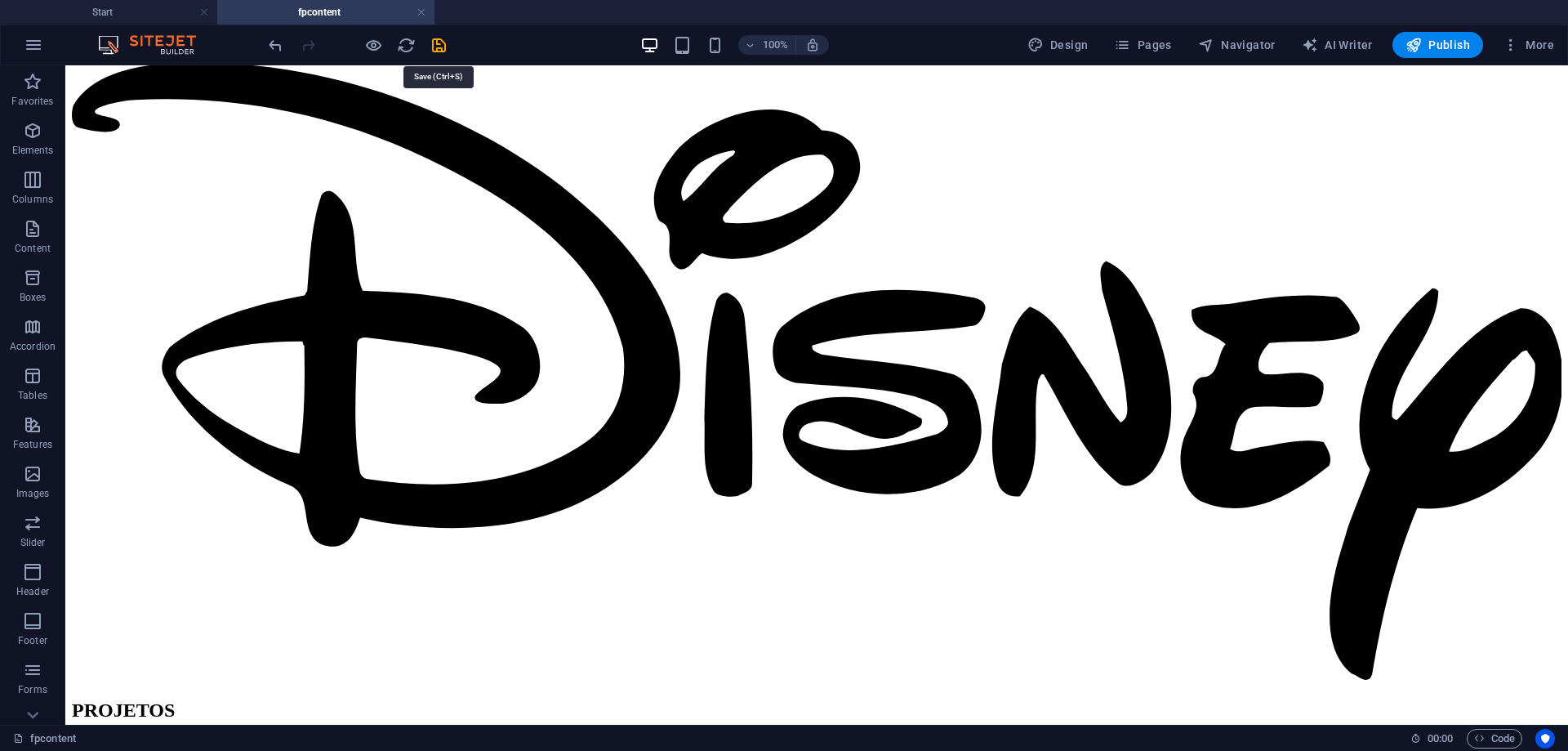
drag, startPoint x: 434, startPoint y: 46, endPoint x: 446, endPoint y: 54, distance: 14.4
click at [435, 45] on icon "save" at bounding box center [439, 45] width 19 height 19
click at [1441, 27] on div "100% Design Pages Navigator AI Writer Publish More" at bounding box center [784, 44] width 1567 height 39
click at [1448, 41] on span "Publish" at bounding box center [1438, 45] width 65 height 16
